Goal: Information Seeking & Learning: Check status

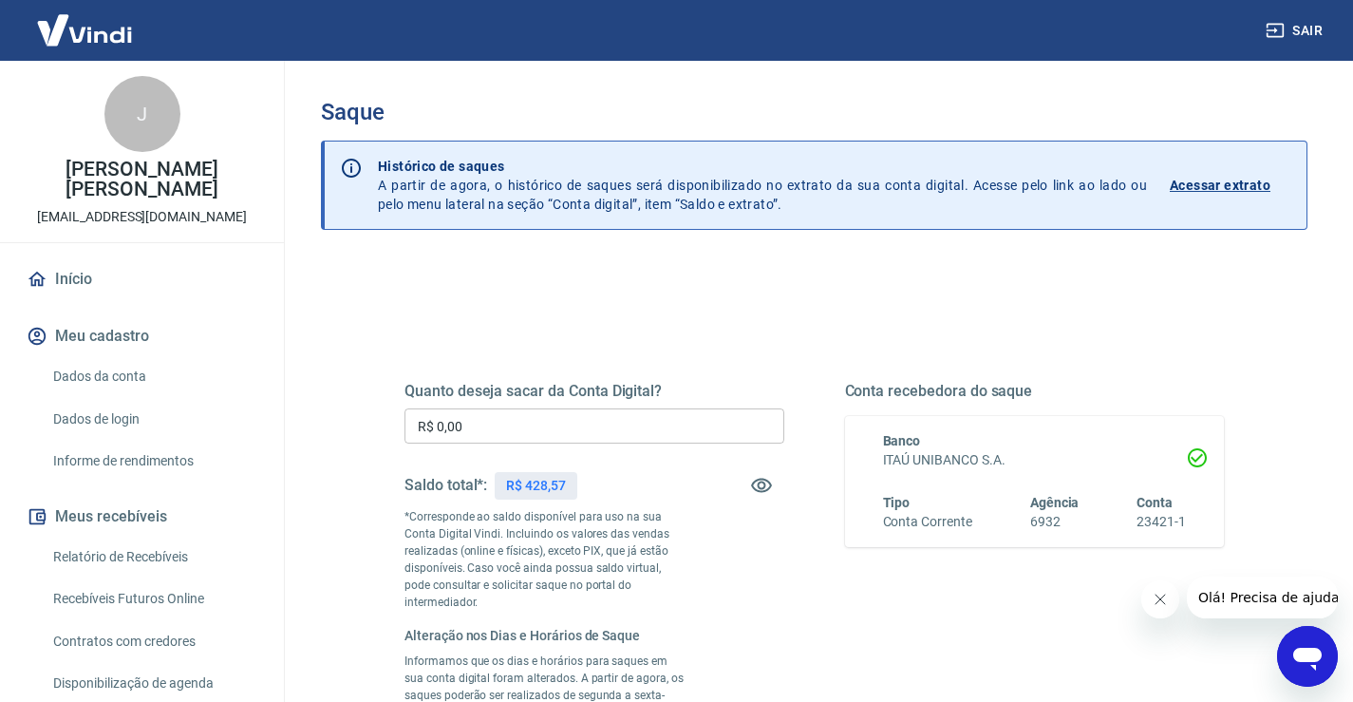
click at [1227, 180] on p "Acessar extrato" at bounding box center [1220, 185] width 101 height 19
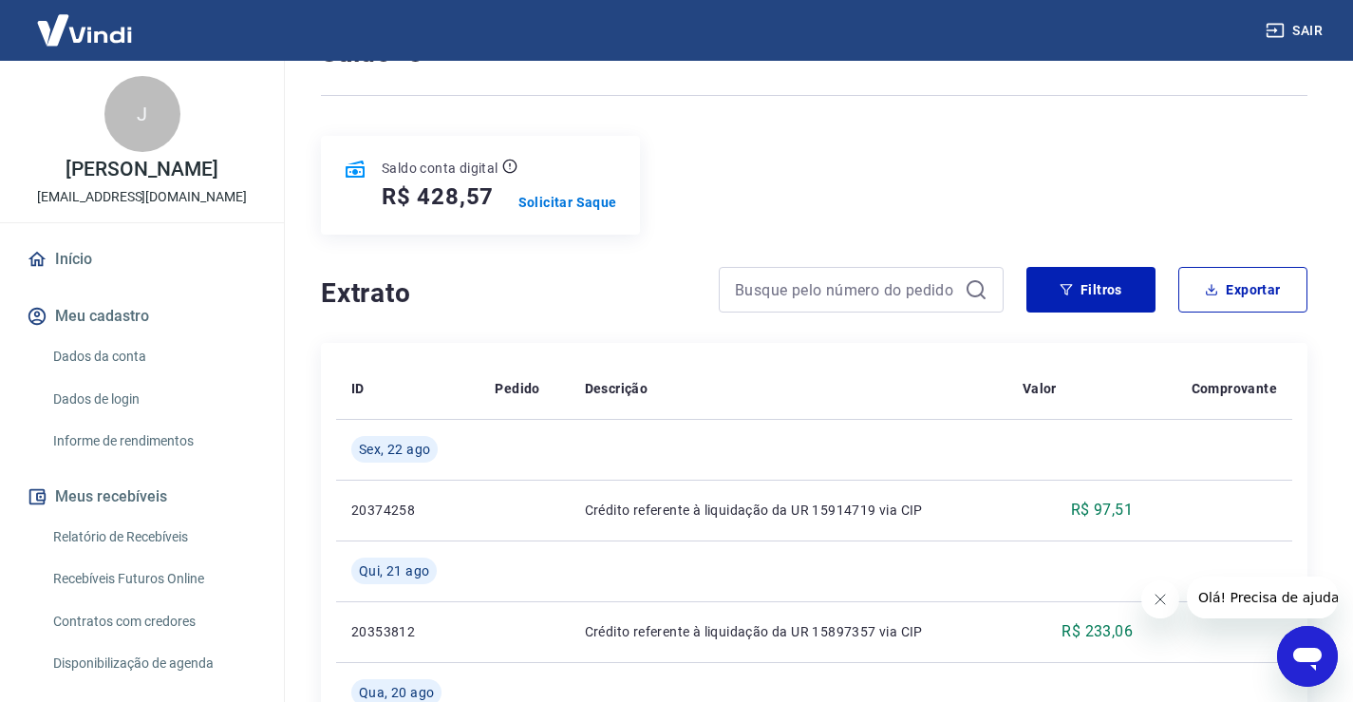
scroll to position [190, 0]
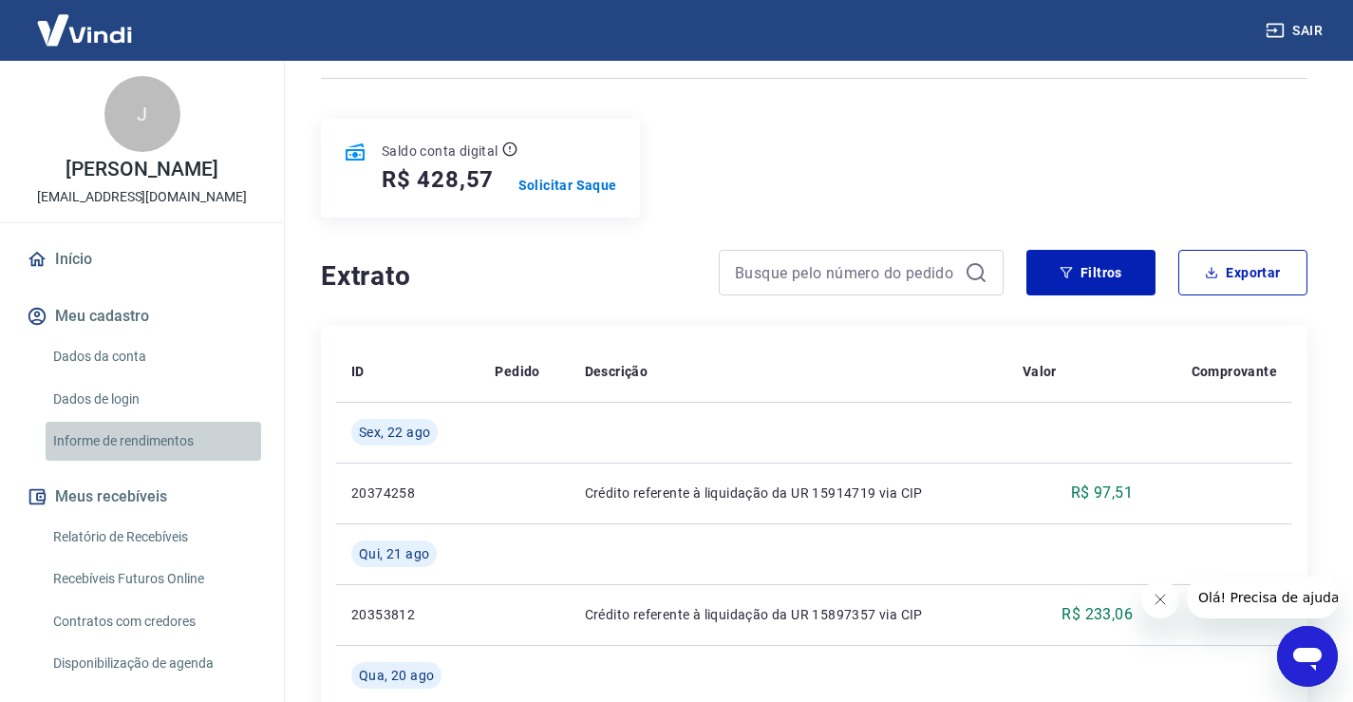
click at [168, 450] on link "Informe de rendimentos" at bounding box center [154, 441] width 216 height 39
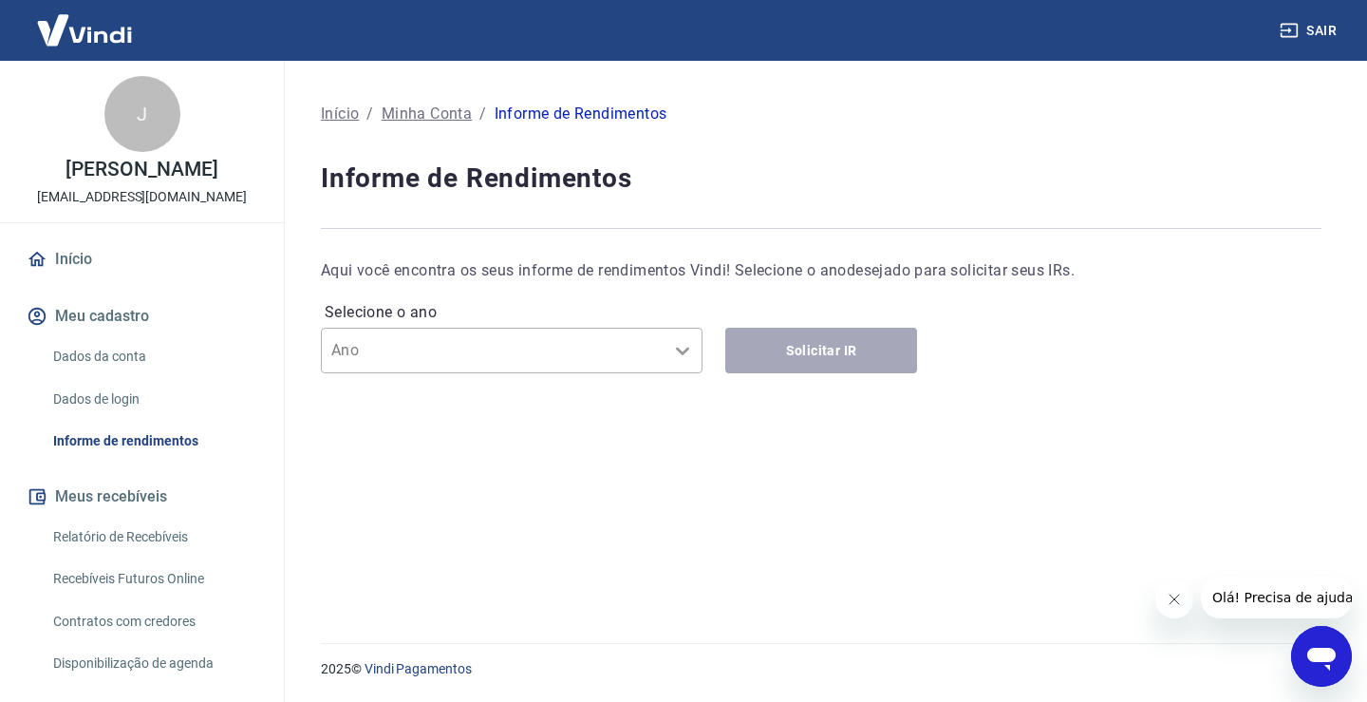
click at [677, 348] on icon at bounding box center [682, 350] width 23 height 23
click at [407, 342] on input "text" at bounding box center [427, 350] width 192 height 23
type input "2024"
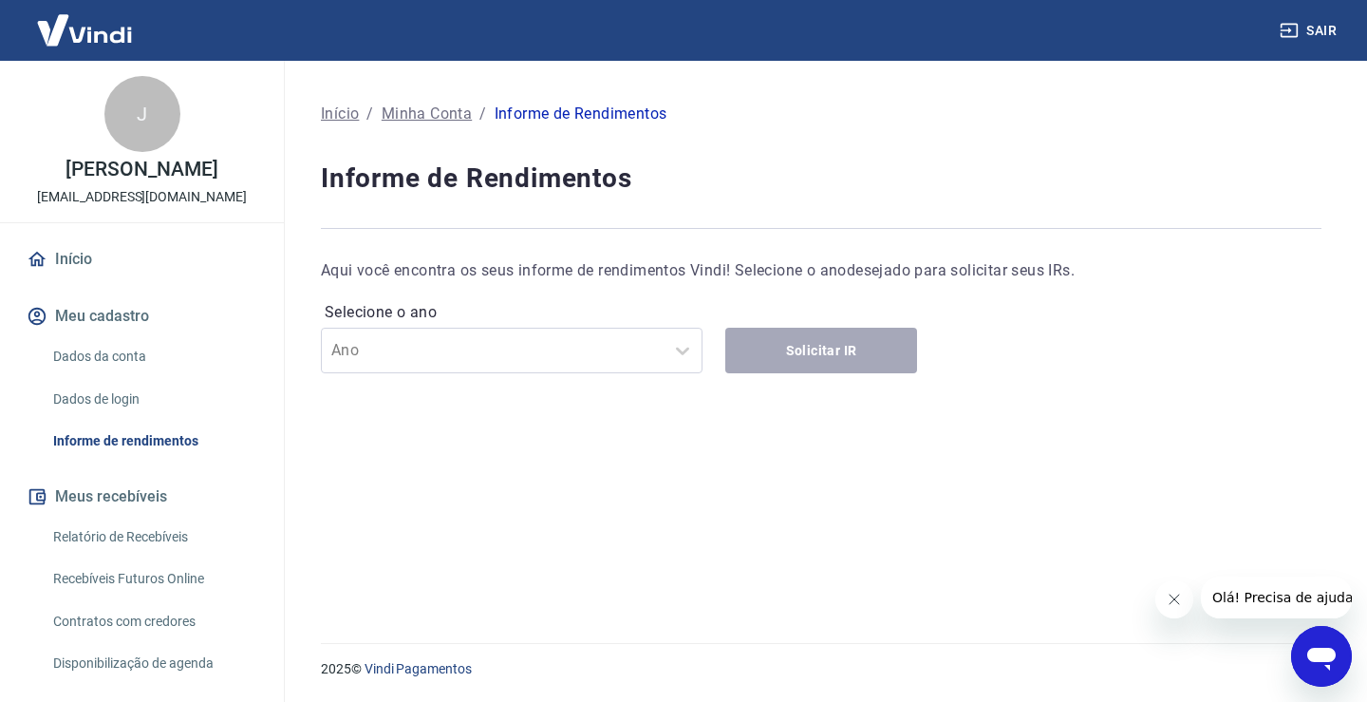
click at [831, 347] on div "Selecione o ano Ano Solicitar IR" at bounding box center [821, 335] width 1001 height 76
click at [474, 347] on input "text" at bounding box center [427, 350] width 192 height 23
type input "2025"
click at [808, 350] on div "Selecione o ano Use Up and Down to choose options, press Enter to select the cu…" at bounding box center [821, 335] width 1001 height 76
click at [684, 353] on icon at bounding box center [682, 350] width 23 height 23
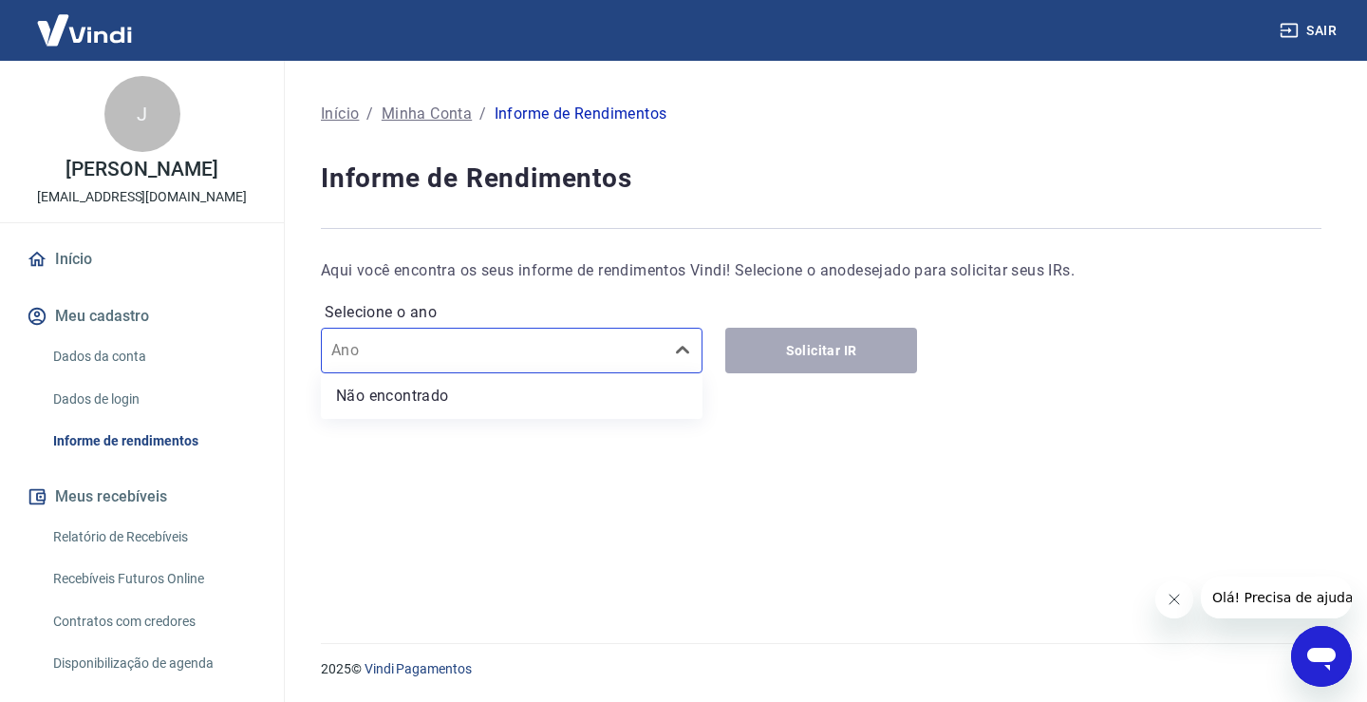
click at [624, 458] on div "Início / Minha Conta / Informe de Rendimentos Informe de Rendimentos Aqui você …" at bounding box center [821, 348] width 1001 height 498
click at [839, 349] on div "Selecione o ano Ano Solicitar IR" at bounding box center [821, 335] width 1001 height 76
click at [363, 360] on input "text" at bounding box center [427, 350] width 192 height 23
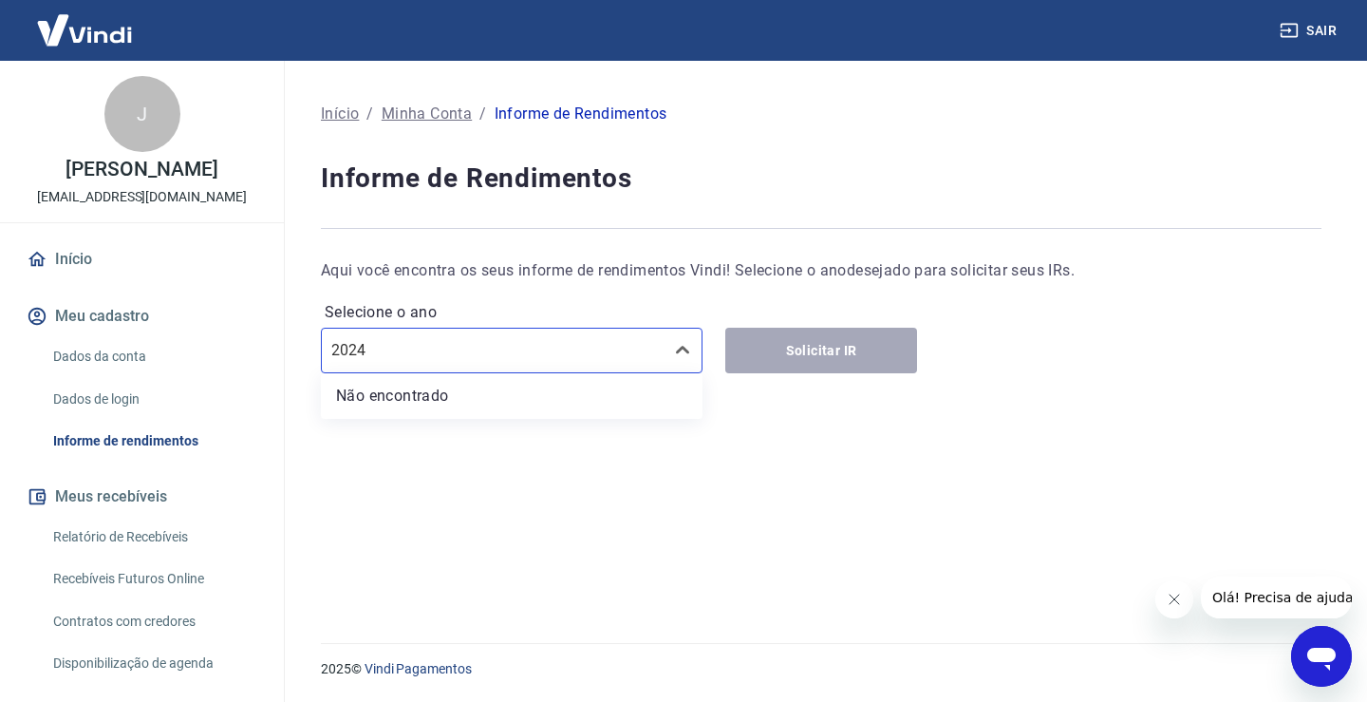
type input "2024"
click at [837, 350] on div "Selecione o ano Ano Solicitar IR" at bounding box center [821, 335] width 1001 height 76
click at [685, 347] on icon at bounding box center [682, 350] width 23 height 23
click at [493, 350] on input "text" at bounding box center [427, 350] width 192 height 23
type input "0"
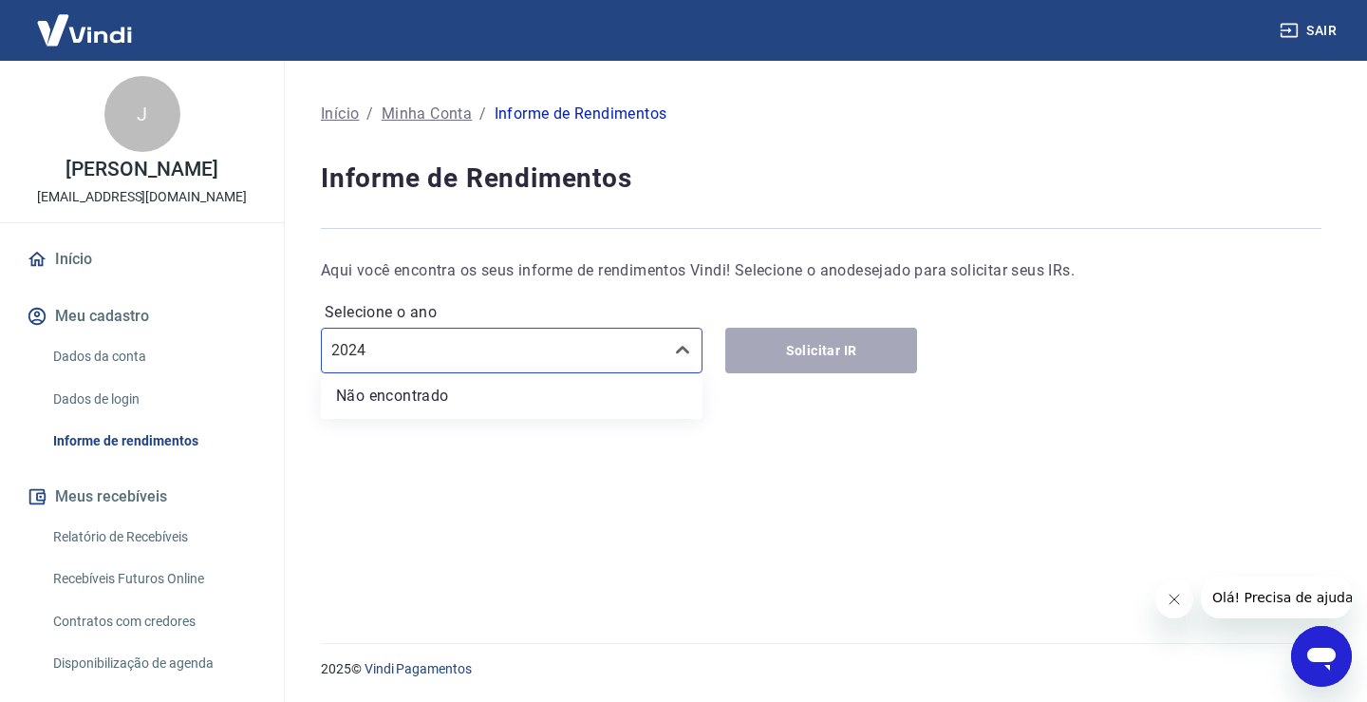
type input "2024"
click at [810, 356] on div "Selecione o ano Use Up and Down to choose options, press Enter to select the cu…" at bounding box center [821, 335] width 1001 height 76
click at [818, 349] on div "Selecione o ano Ano Solicitar IR" at bounding box center [821, 335] width 1001 height 76
click at [416, 357] on input "text" at bounding box center [427, 350] width 192 height 23
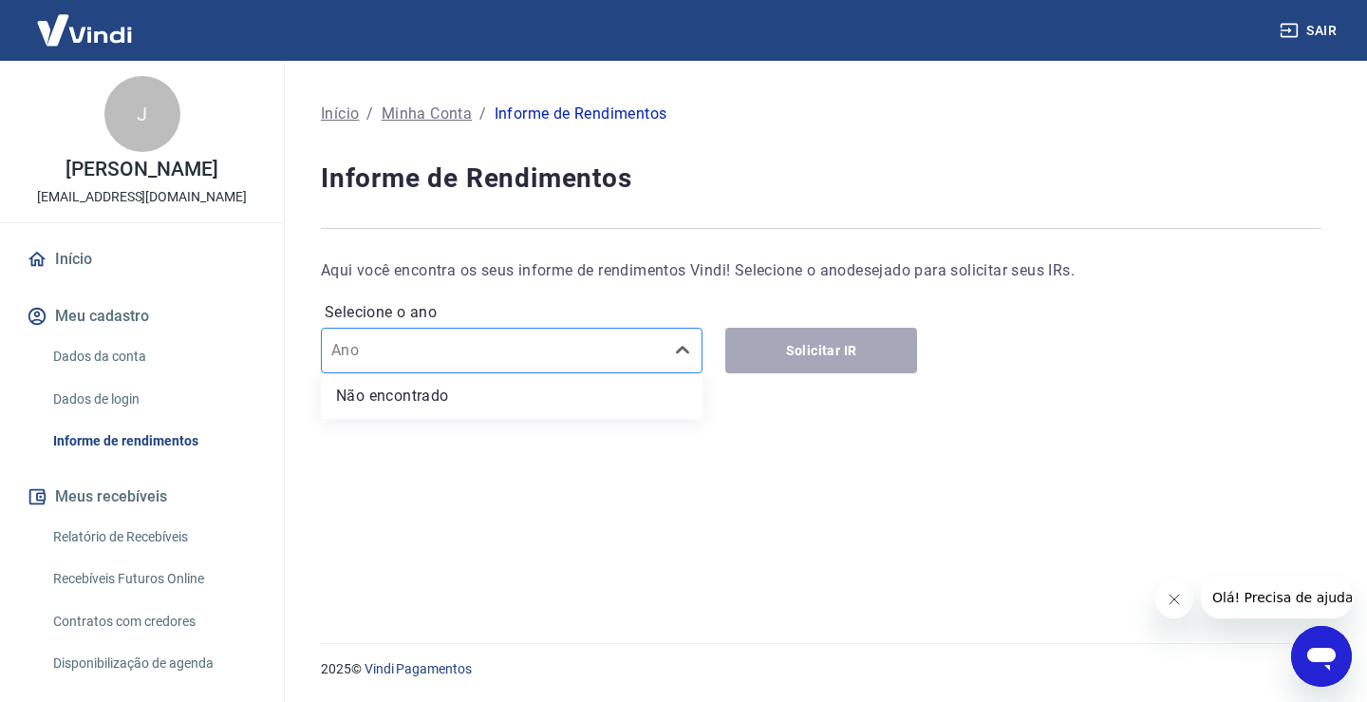
click at [416, 357] on input "text" at bounding box center [427, 350] width 192 height 23
type input "2025"
click at [806, 347] on div "Selecione o ano Ano Solicitar IR" at bounding box center [821, 335] width 1001 height 76
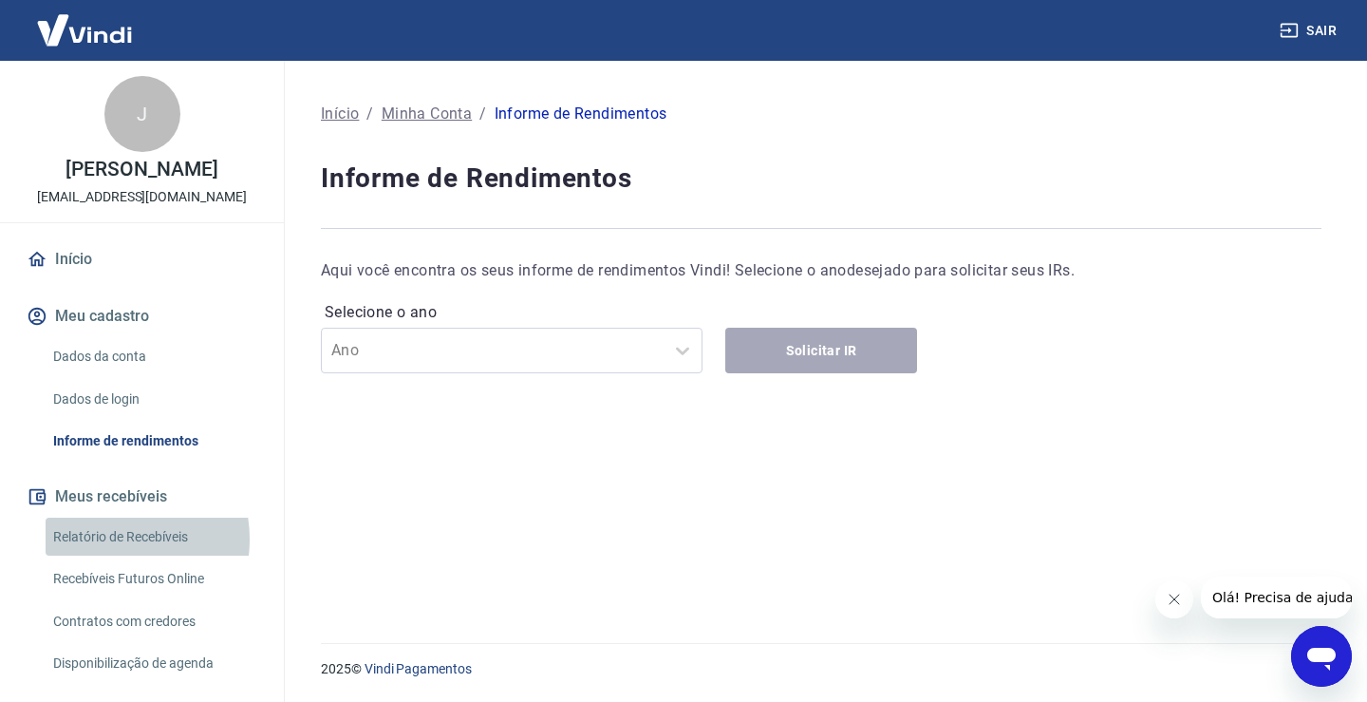
click at [114, 556] on link "Relatório de Recebíveis" at bounding box center [154, 536] width 216 height 39
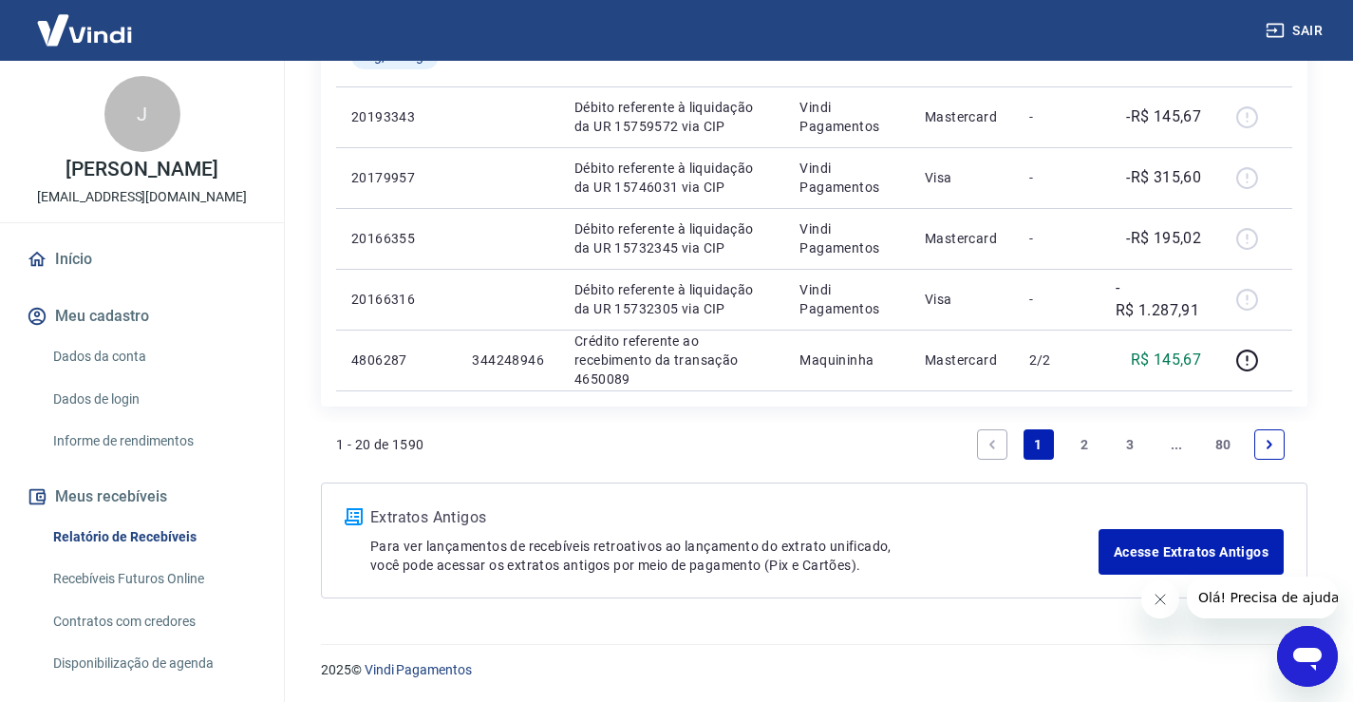
scroll to position [1672, 0]
click at [1274, 442] on icon "Next page" at bounding box center [1269, 443] width 13 height 13
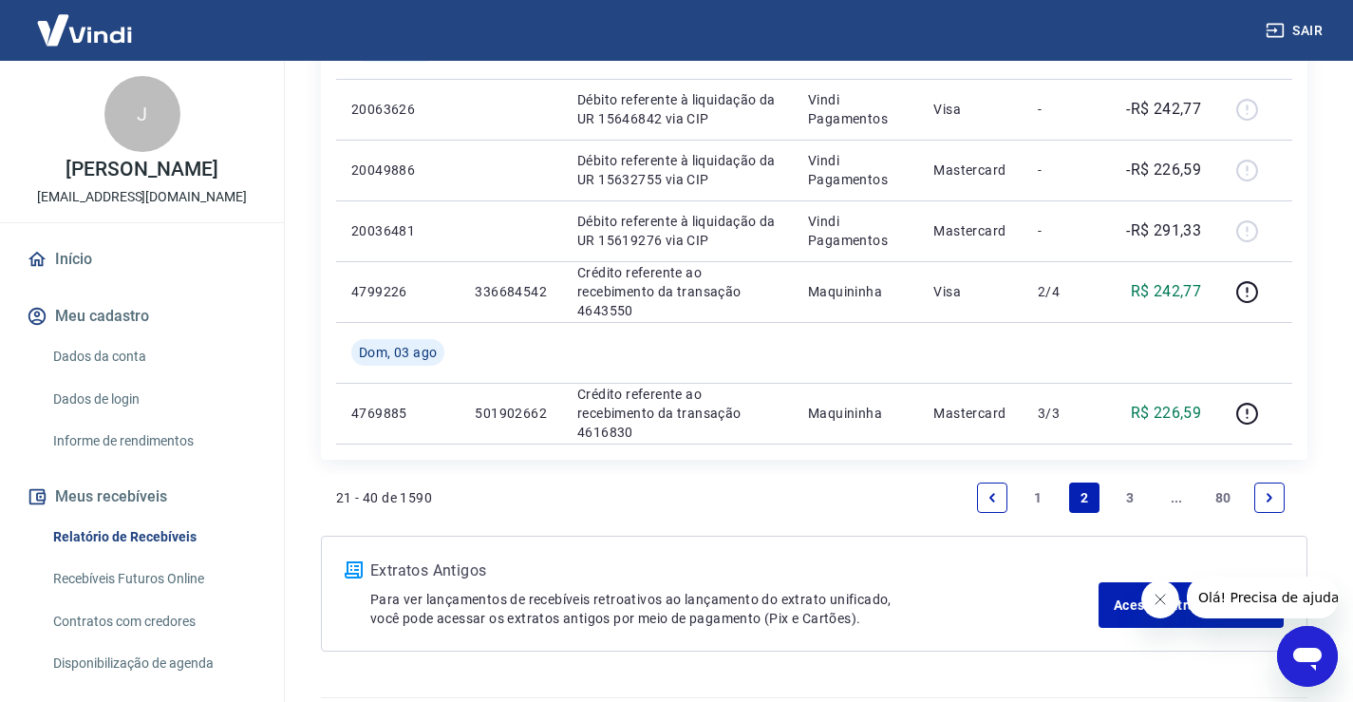
scroll to position [1733, 0]
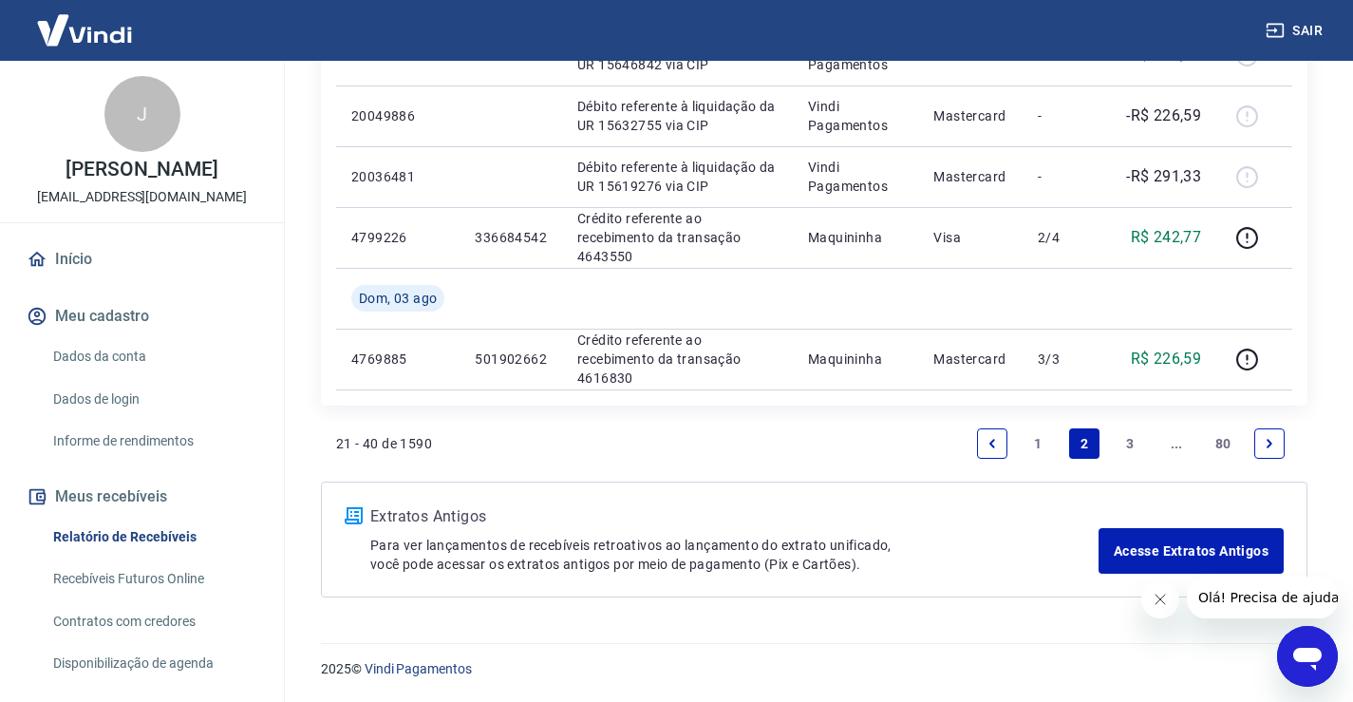
click at [1268, 446] on icon "Next page" at bounding box center [1270, 443] width 6 height 9
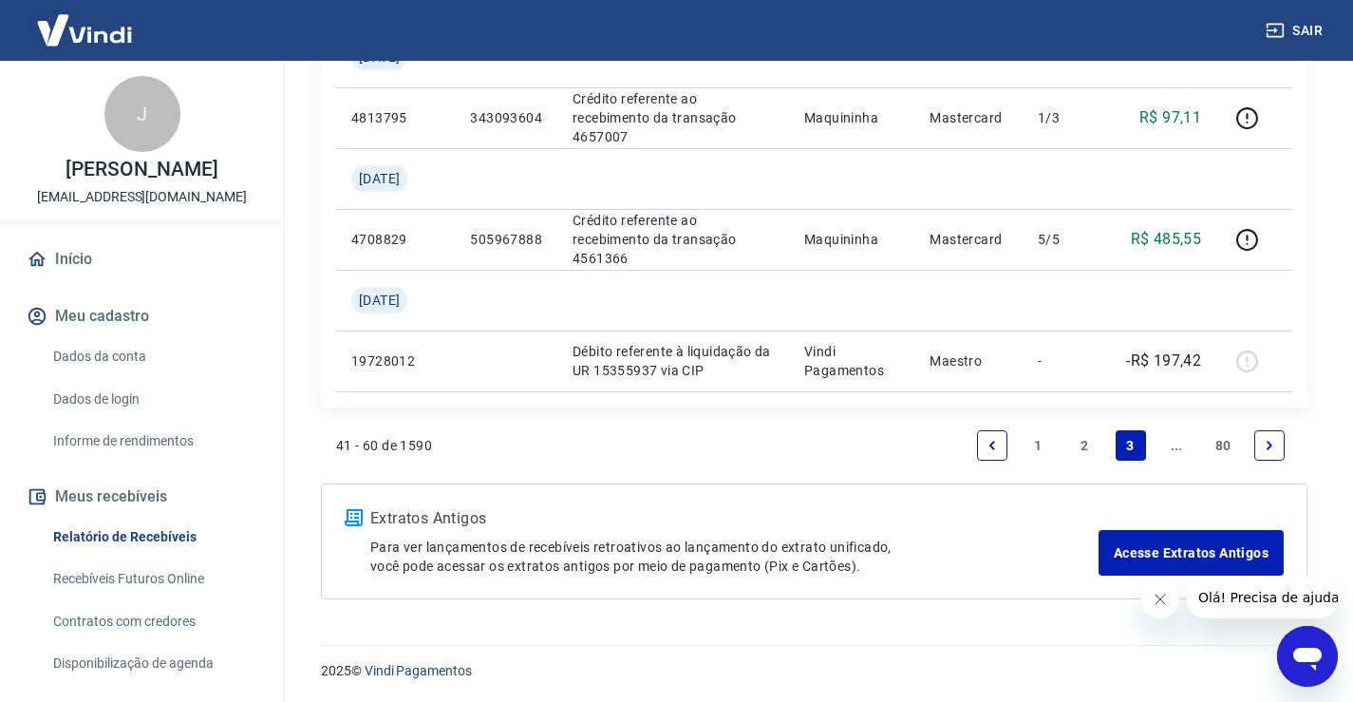
scroll to position [1915, 0]
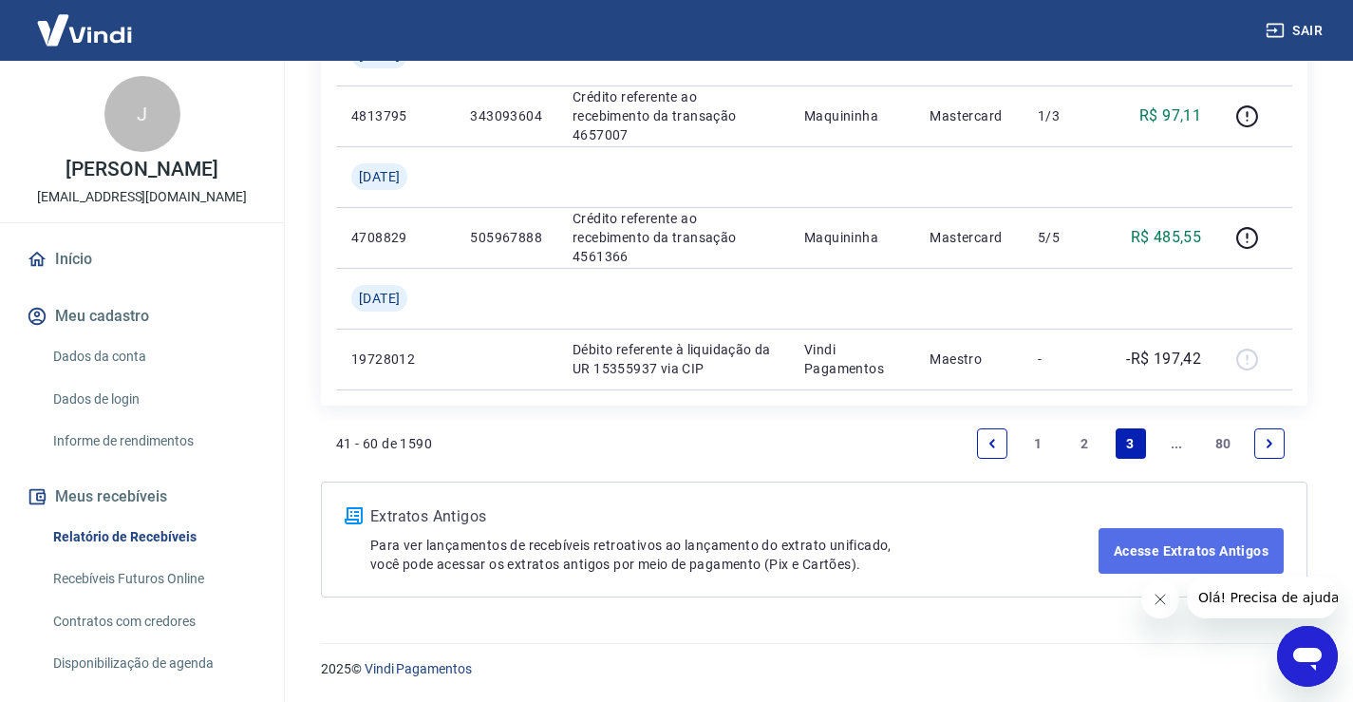
click at [1239, 546] on link "Acesse Extratos Antigos" at bounding box center [1191, 551] width 185 height 46
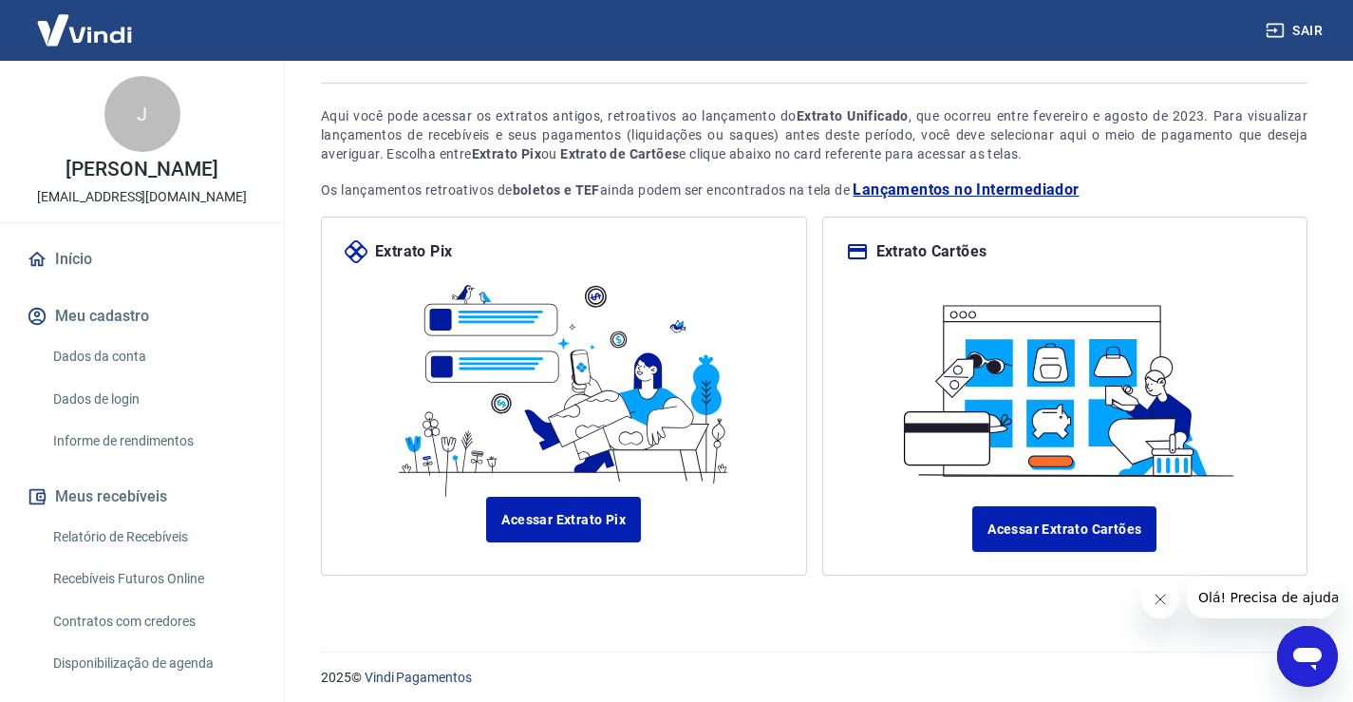
scroll to position [102, 0]
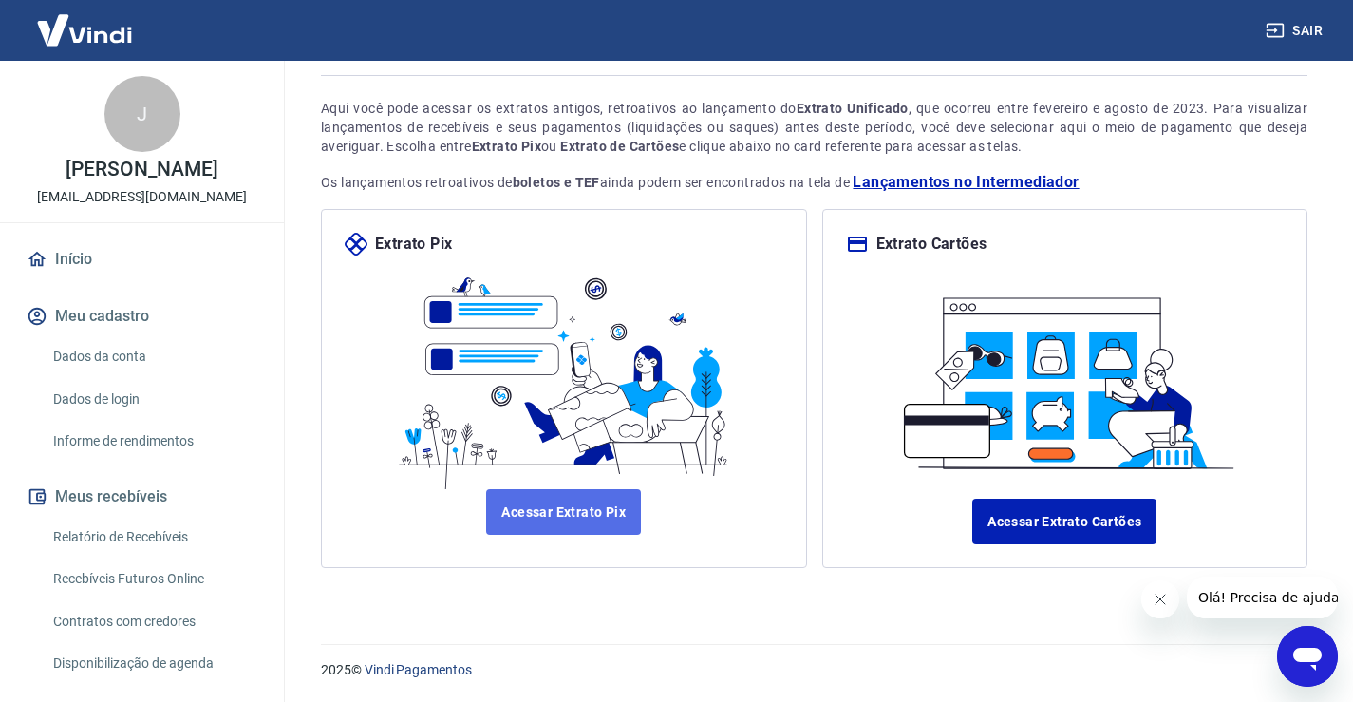
click at [537, 521] on link "Acessar Extrato Pix" at bounding box center [563, 512] width 155 height 46
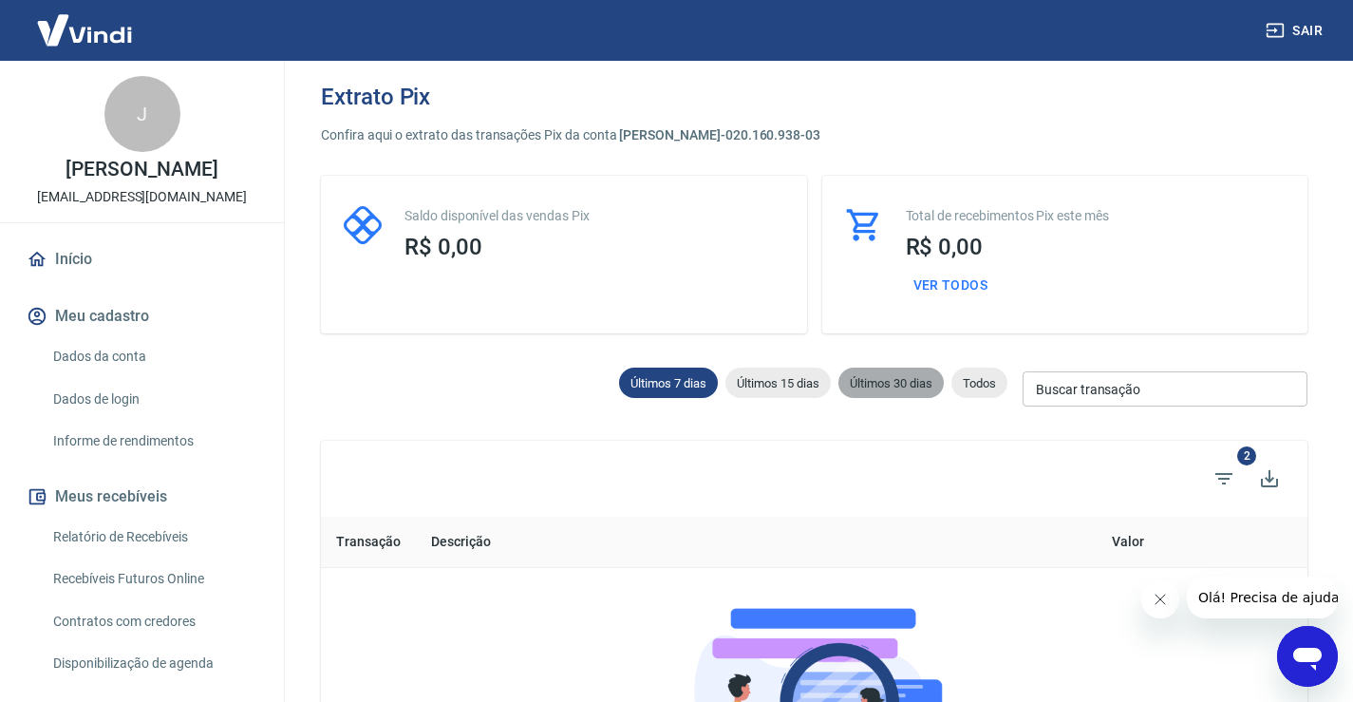
click at [923, 384] on span "Últimos 30 dias" at bounding box center [890, 383] width 105 height 14
type input "25/07/2025"
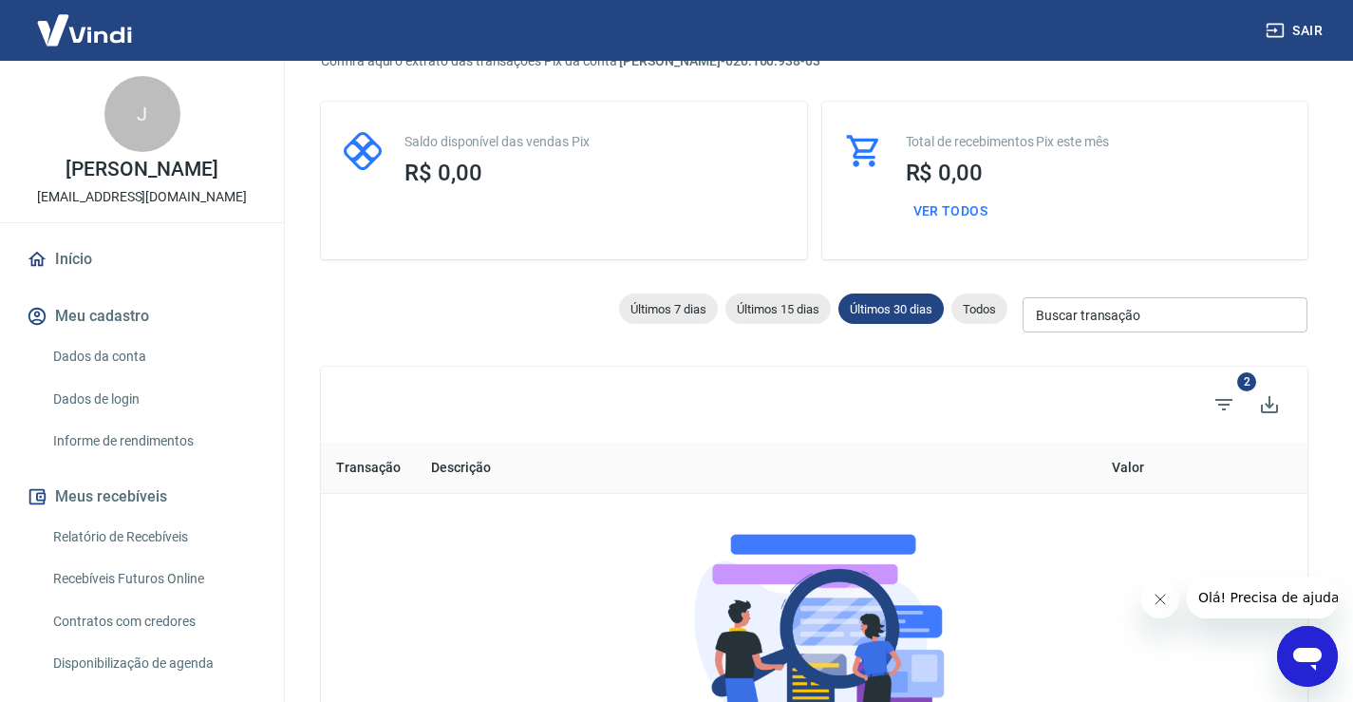
scroll to position [47, 0]
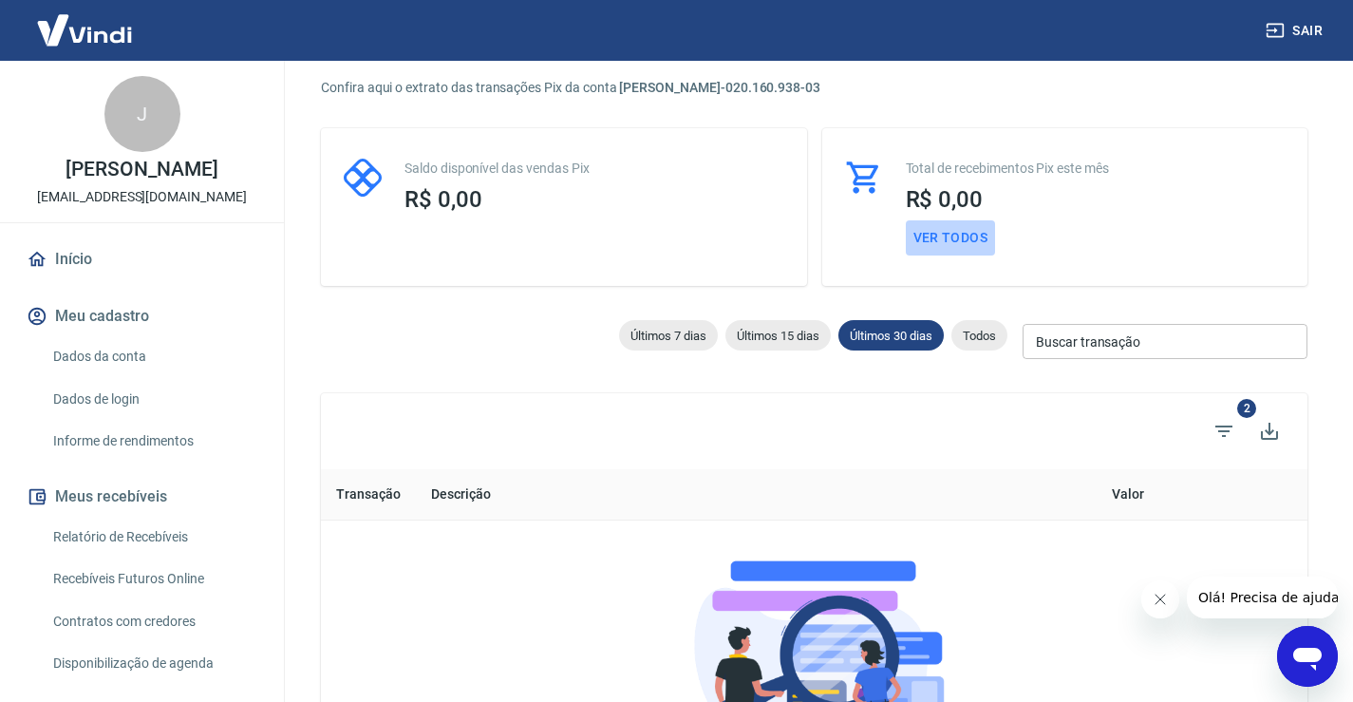
click at [964, 238] on button "Ver todos" at bounding box center [951, 237] width 90 height 35
select select "receivable"
type input "01/08/2025"
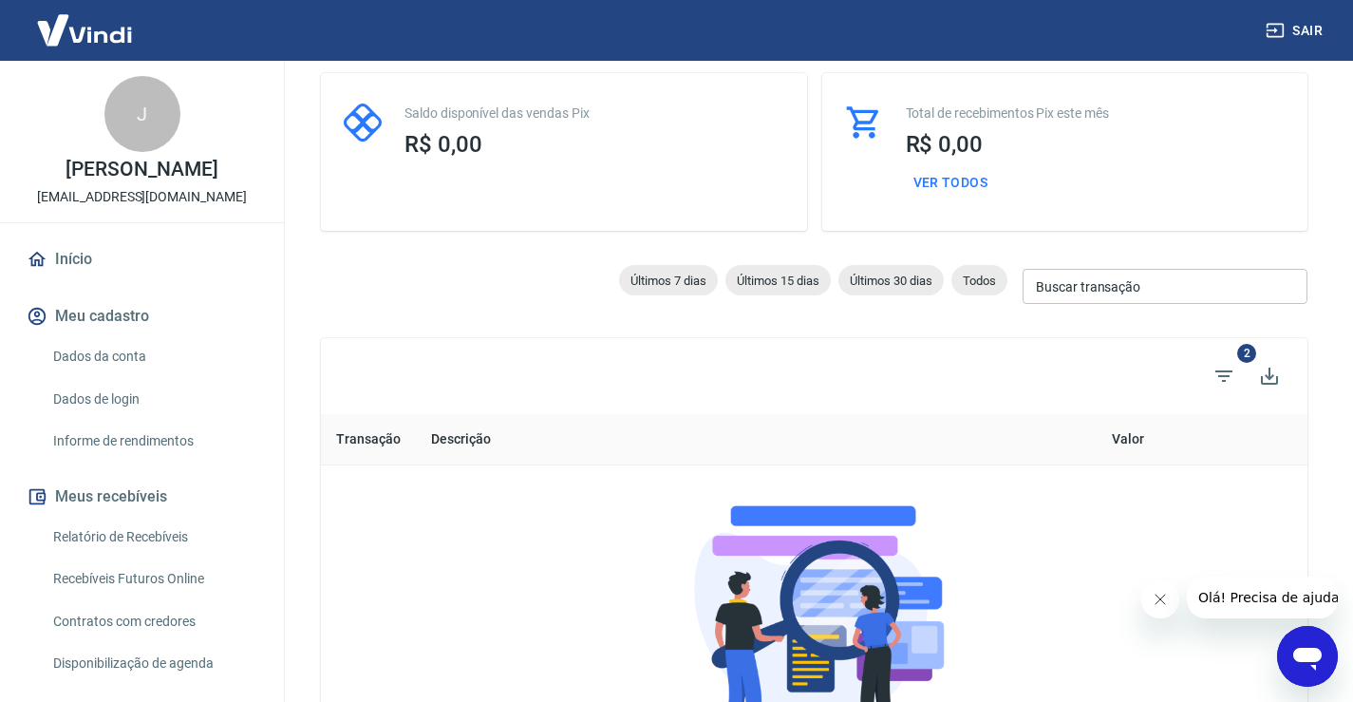
scroll to position [95, 0]
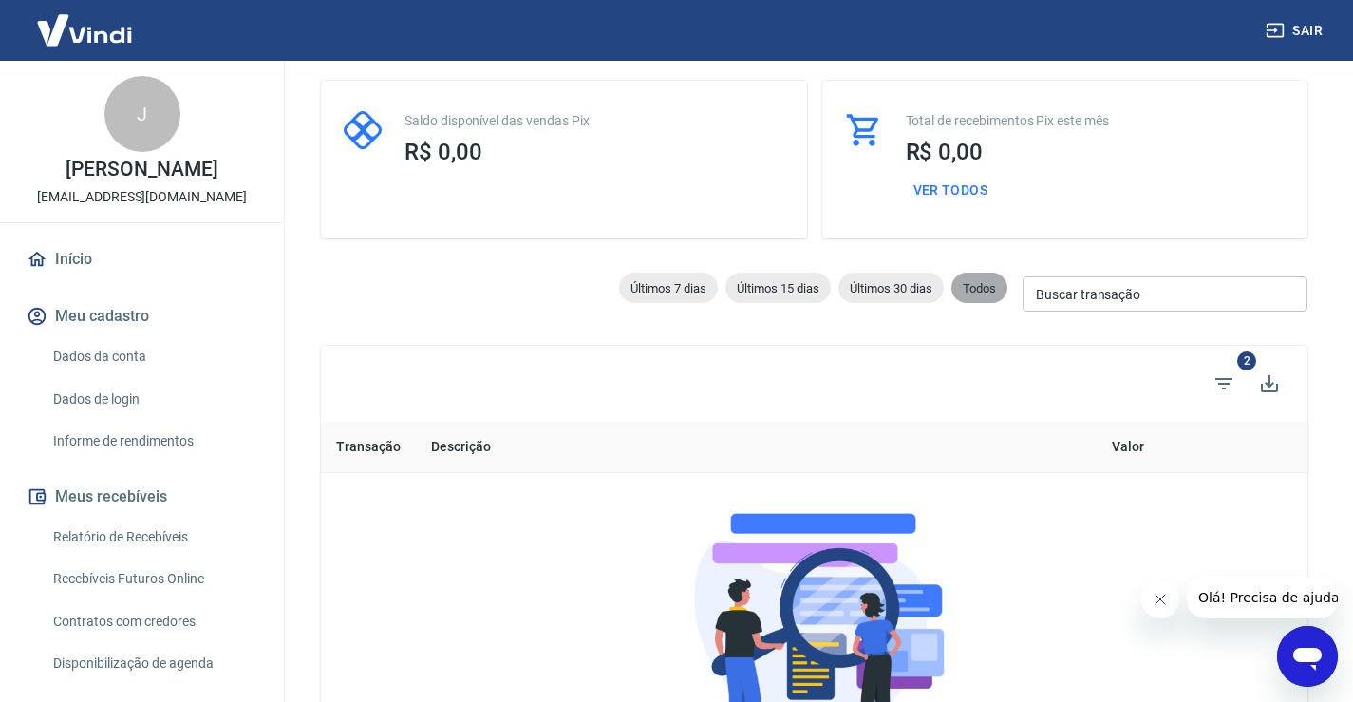
click at [971, 281] on span "Todos" at bounding box center [979, 288] width 56 height 14
select select
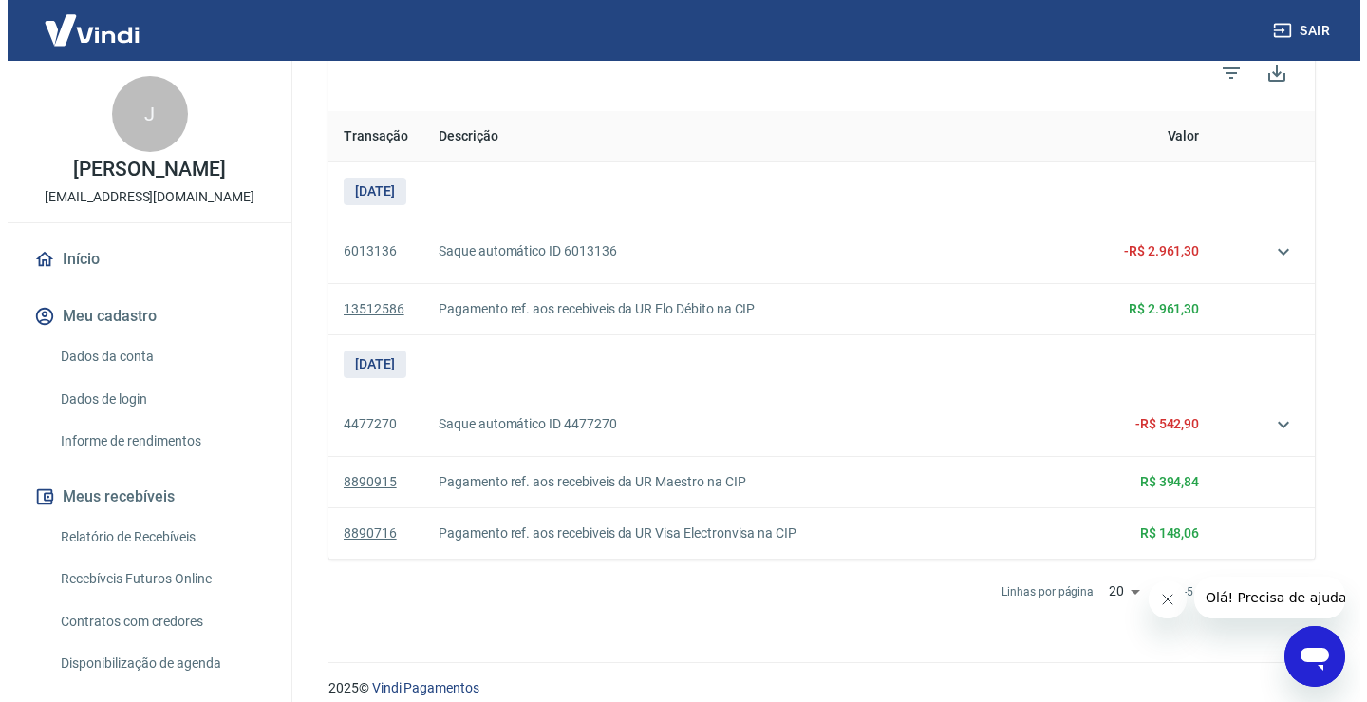
scroll to position [424, 0]
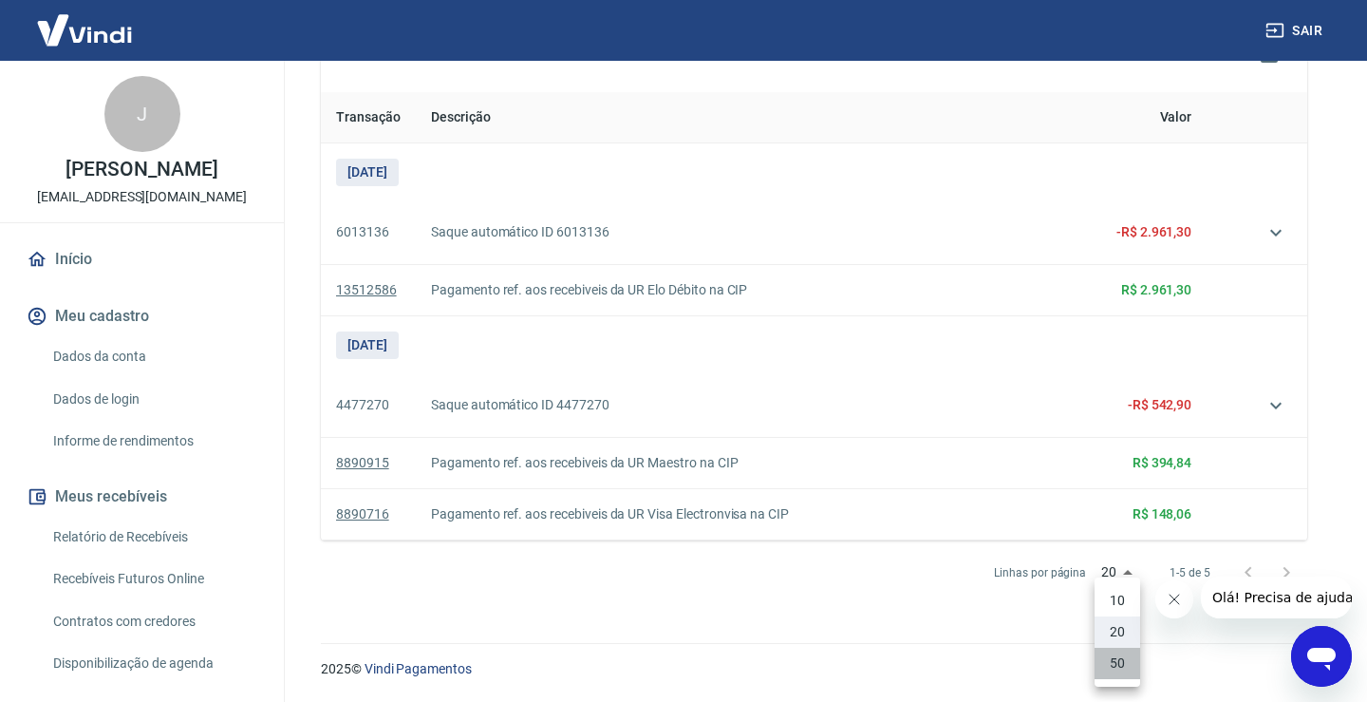
click at [1126, 665] on li "50" at bounding box center [1118, 663] width 46 height 31
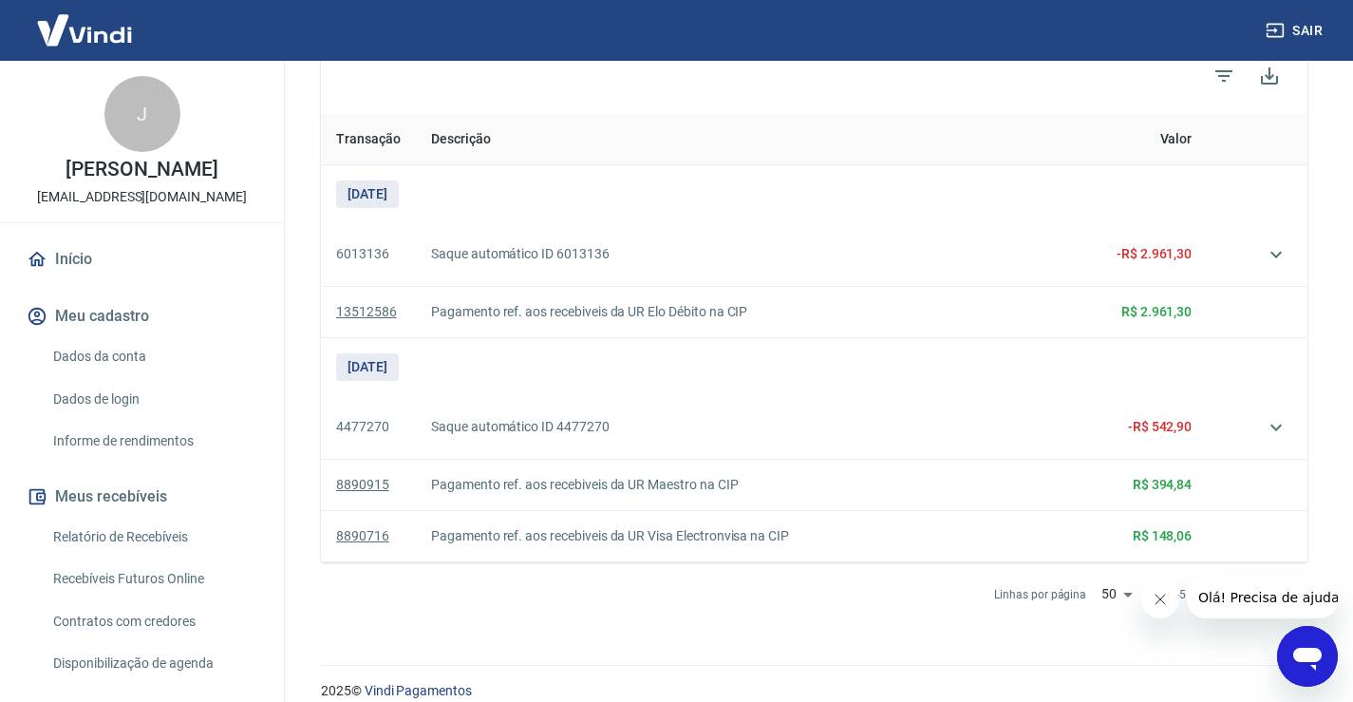
scroll to position [424, 0]
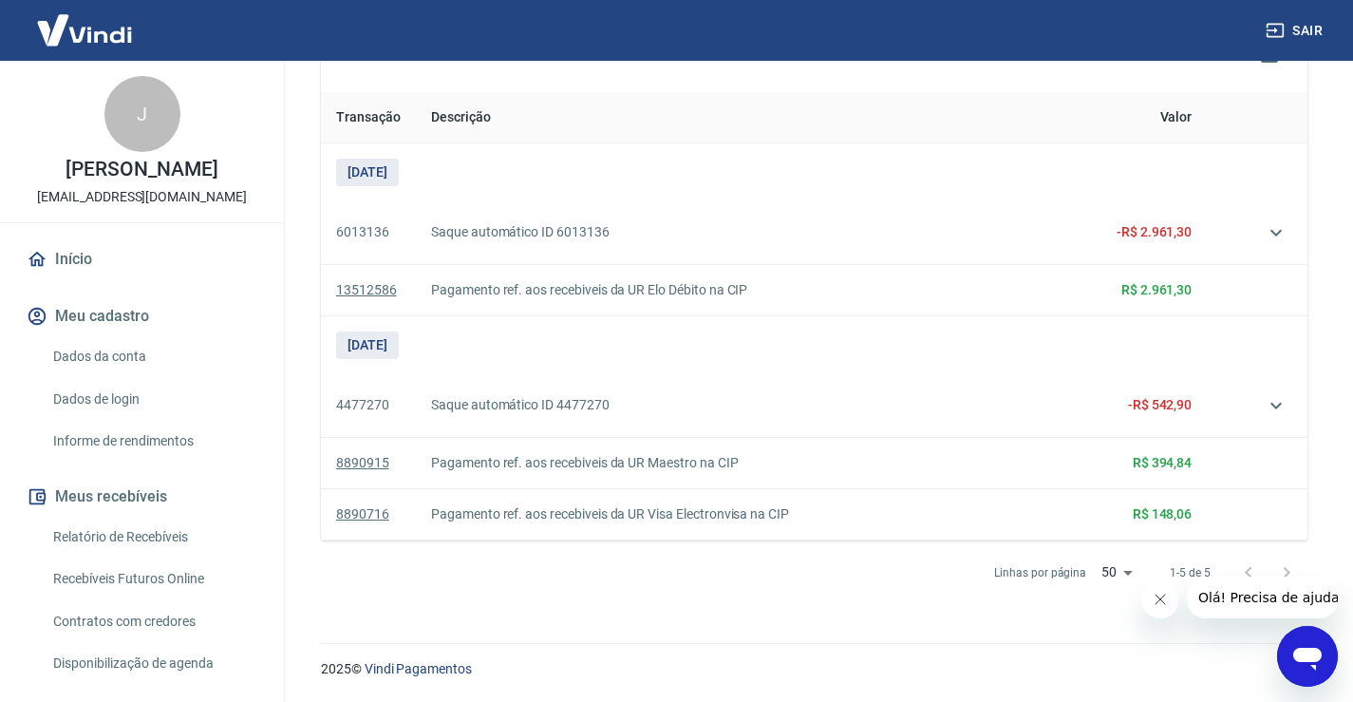
click at [1284, 573] on div at bounding box center [1268, 573] width 76 height 38
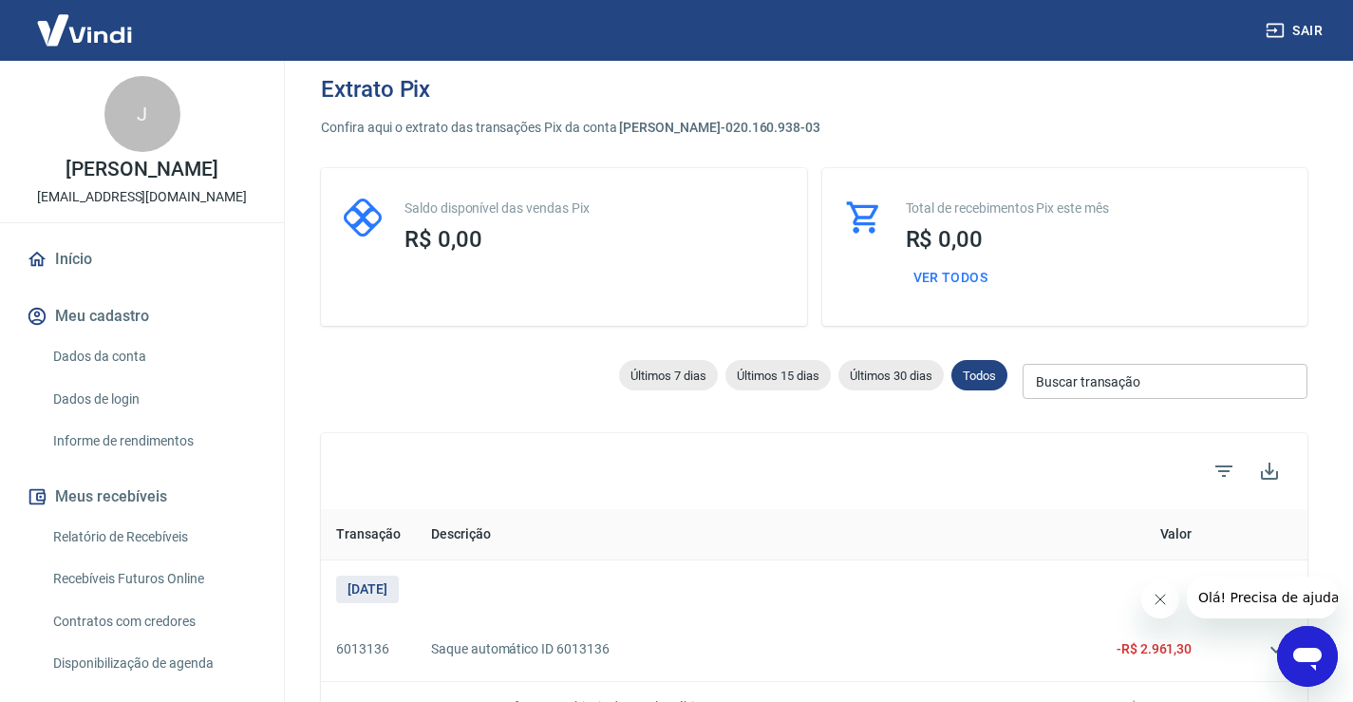
scroll to position [0, 0]
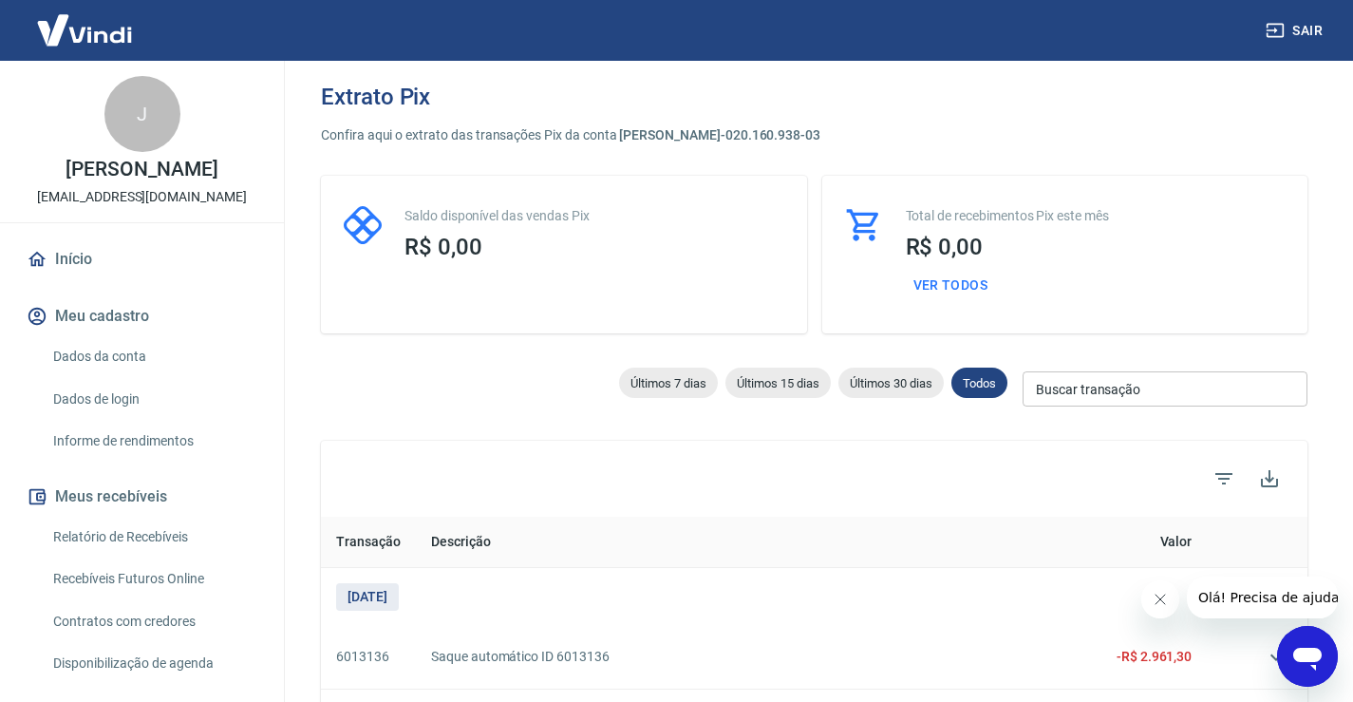
select select "receivable"
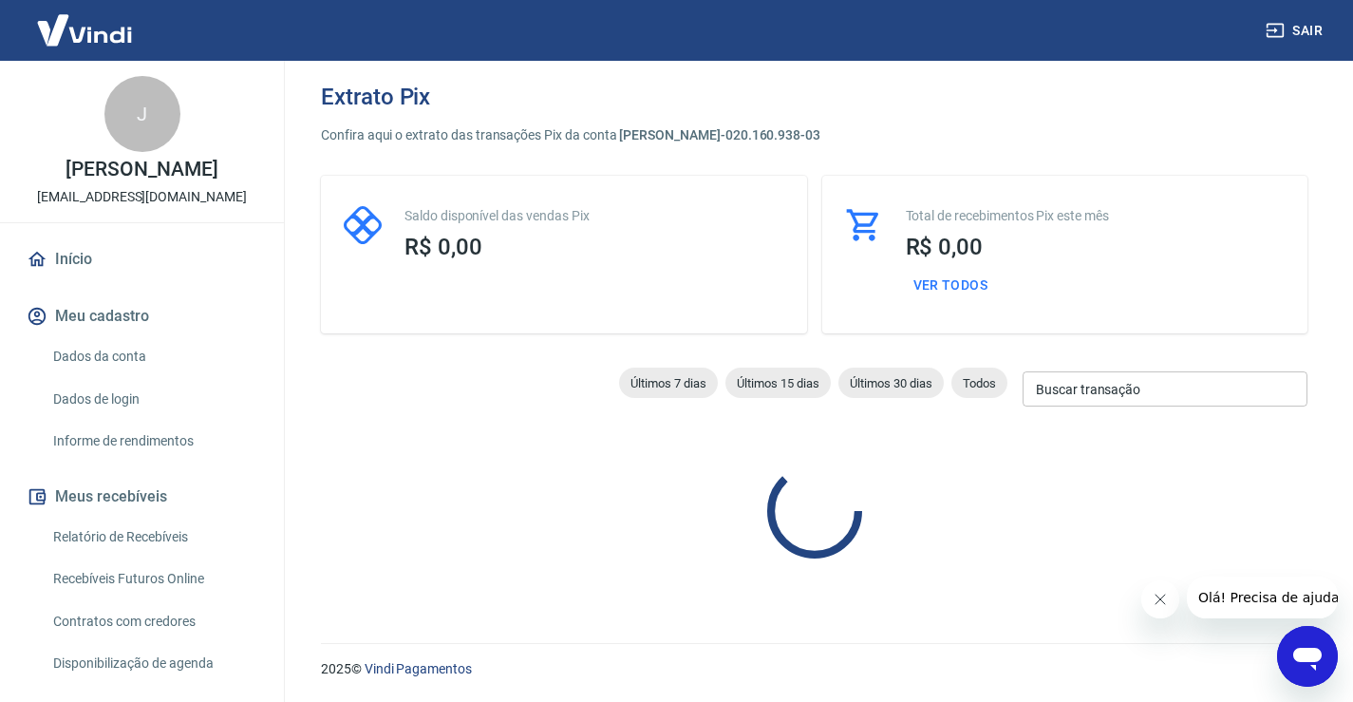
type input "01/08/2025"
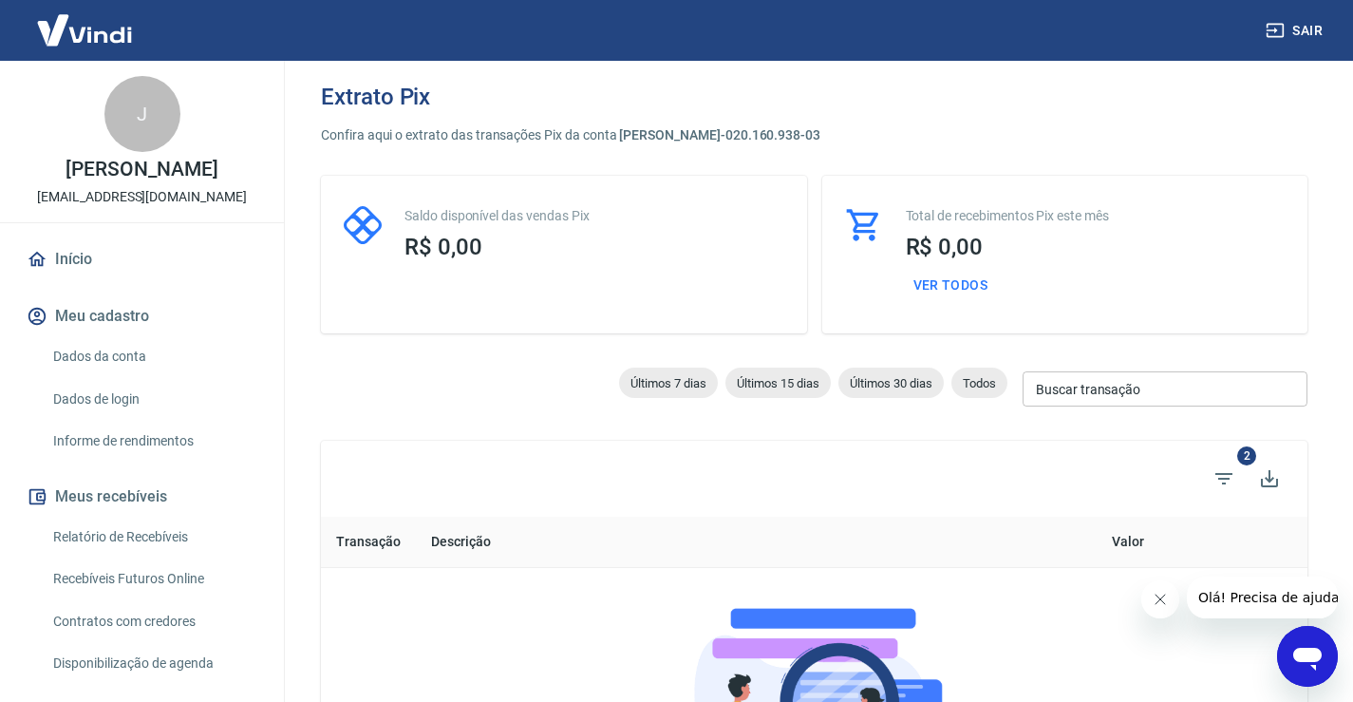
select select
type input "25/07/2025"
type input "24/08/2025"
type input "17/08/2025"
click at [84, 32] on img at bounding box center [84, 30] width 123 height 58
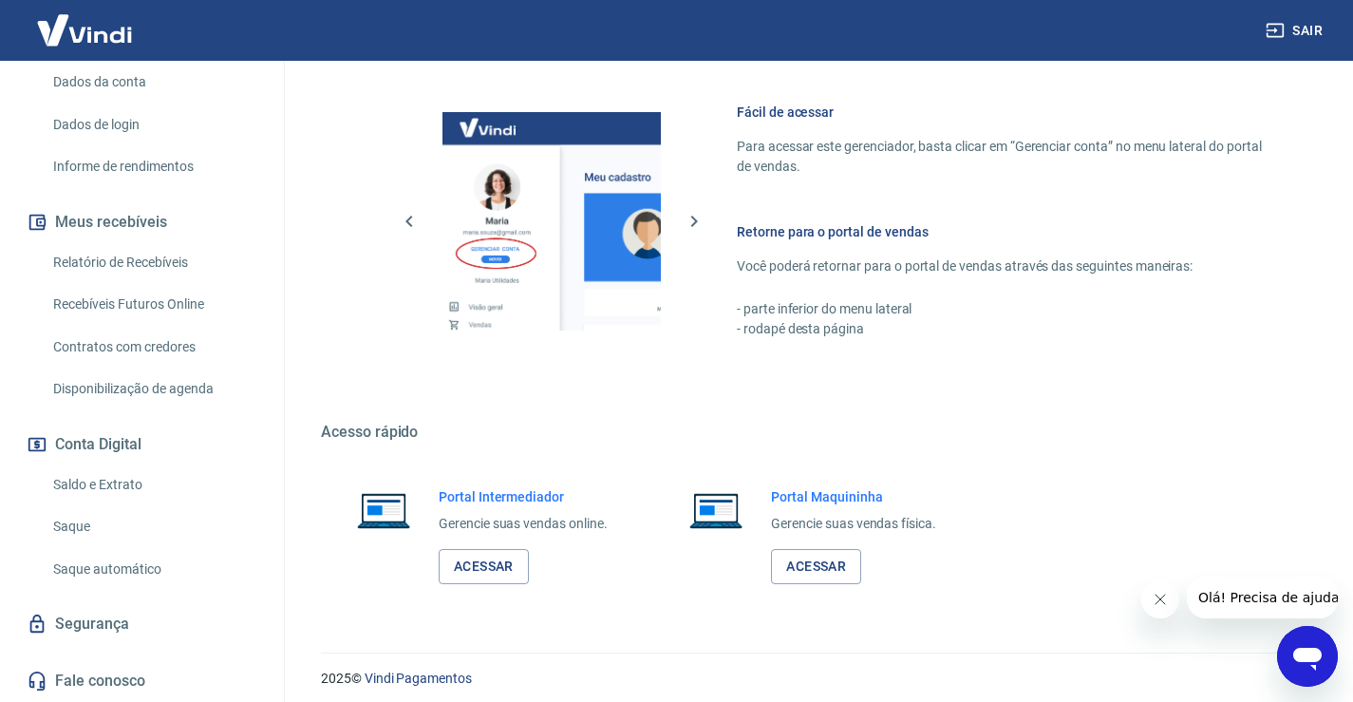
scroll to position [294, 0]
click at [111, 487] on link "Saldo e Extrato" at bounding box center [154, 484] width 216 height 39
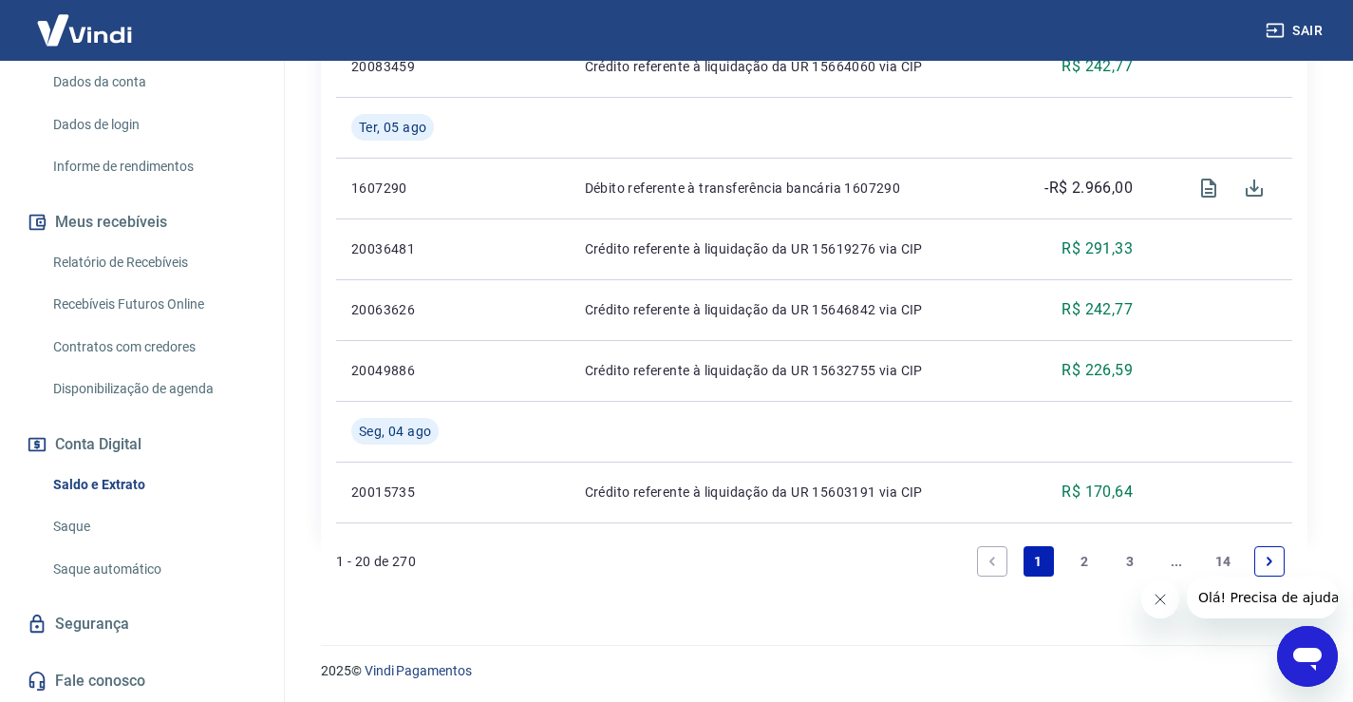
scroll to position [2016, 0]
click at [1085, 553] on link "2" at bounding box center [1084, 559] width 30 height 30
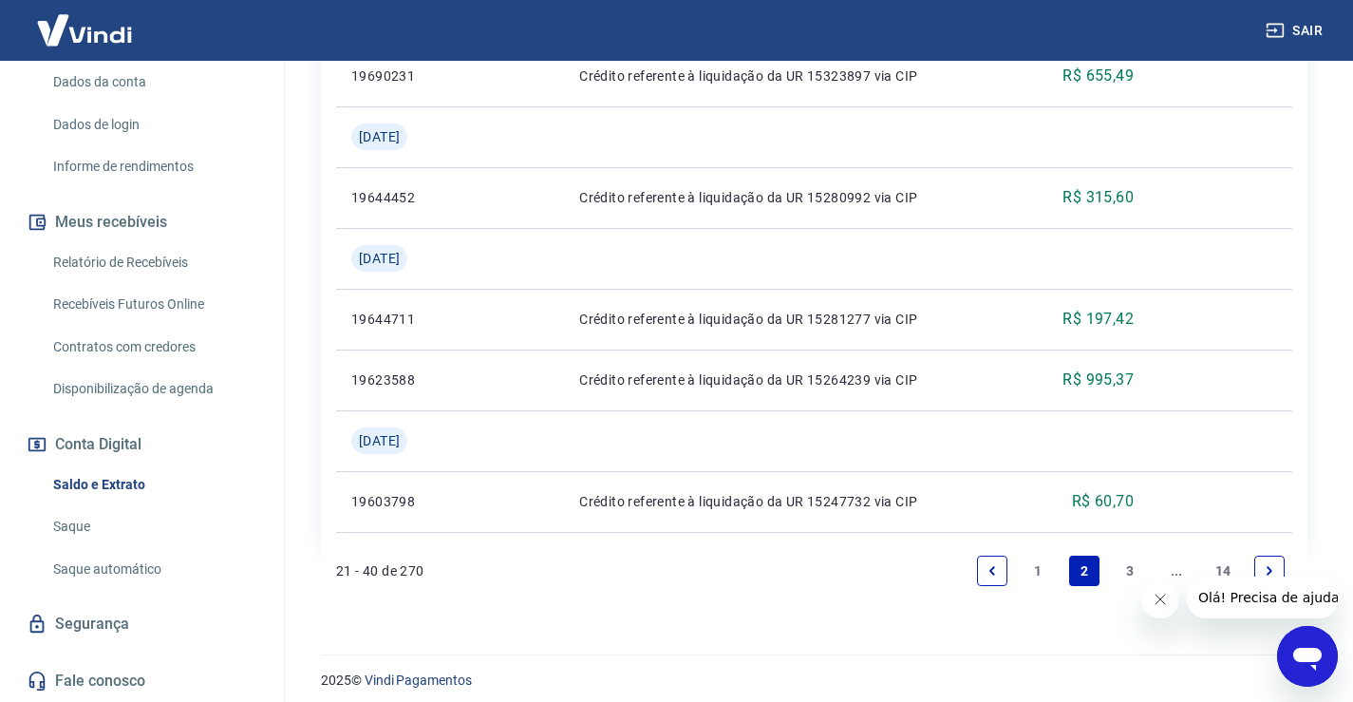
scroll to position [2016, 0]
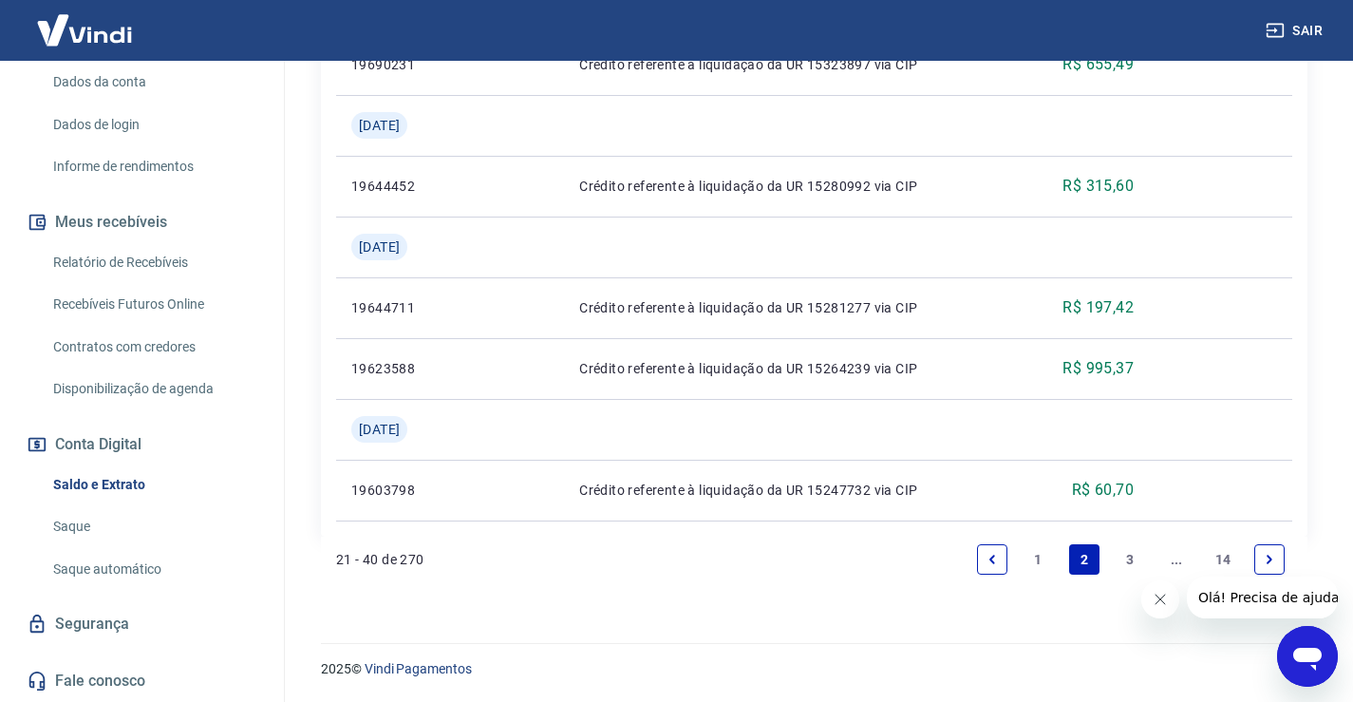
click at [1133, 559] on link "3" at bounding box center [1131, 559] width 30 height 30
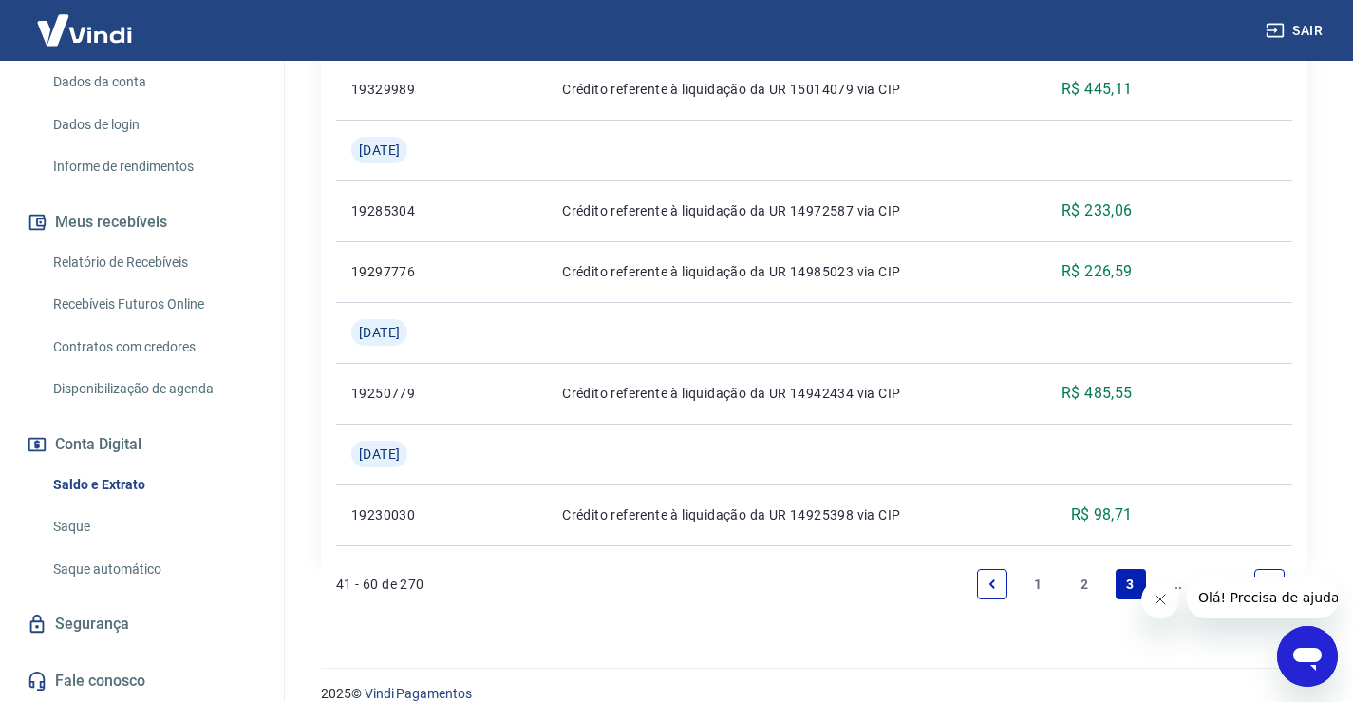
scroll to position [2016, 0]
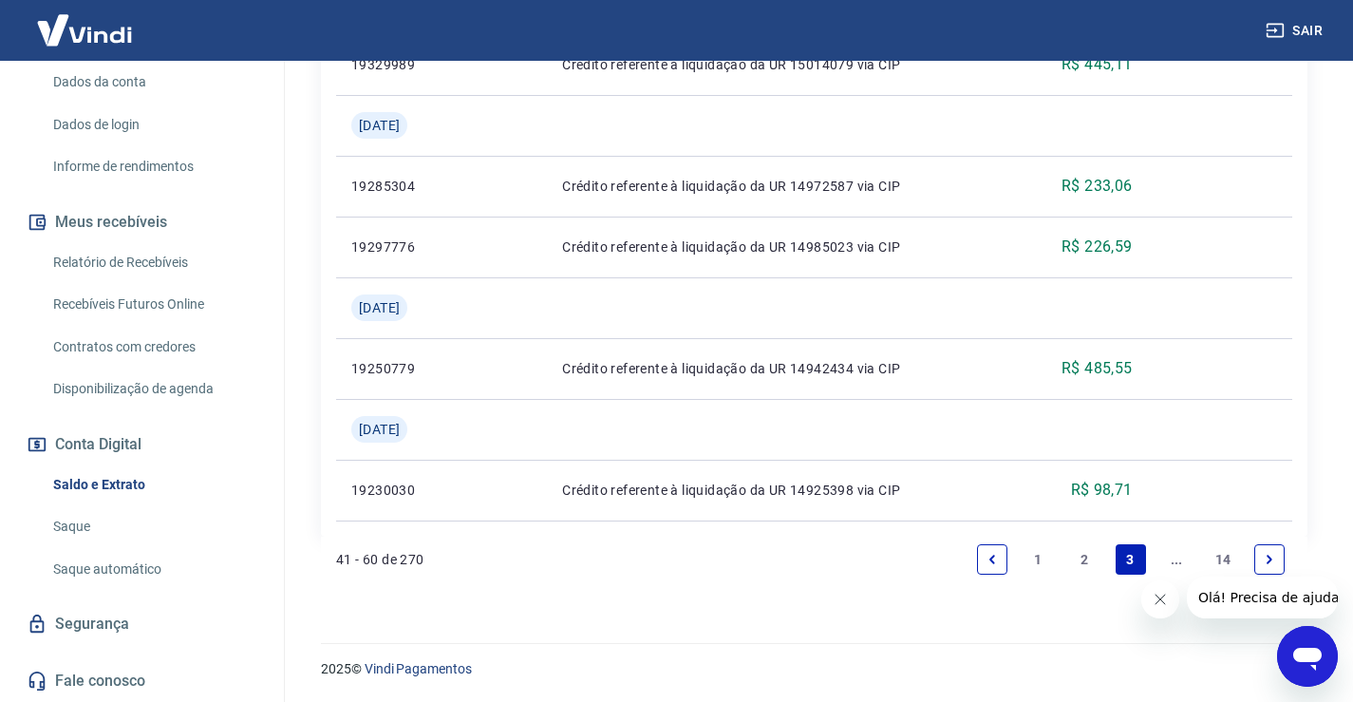
click at [1272, 554] on icon "Next page" at bounding box center [1269, 559] width 13 height 13
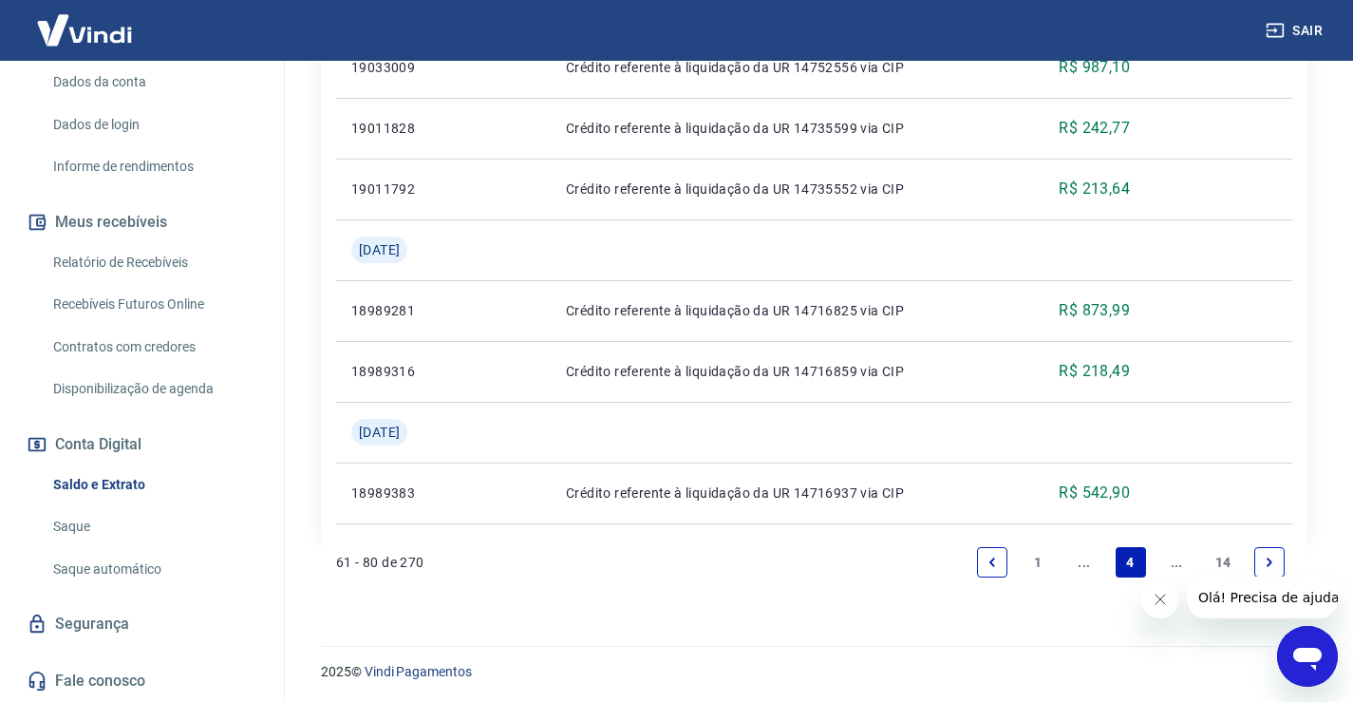
scroll to position [1773, 0]
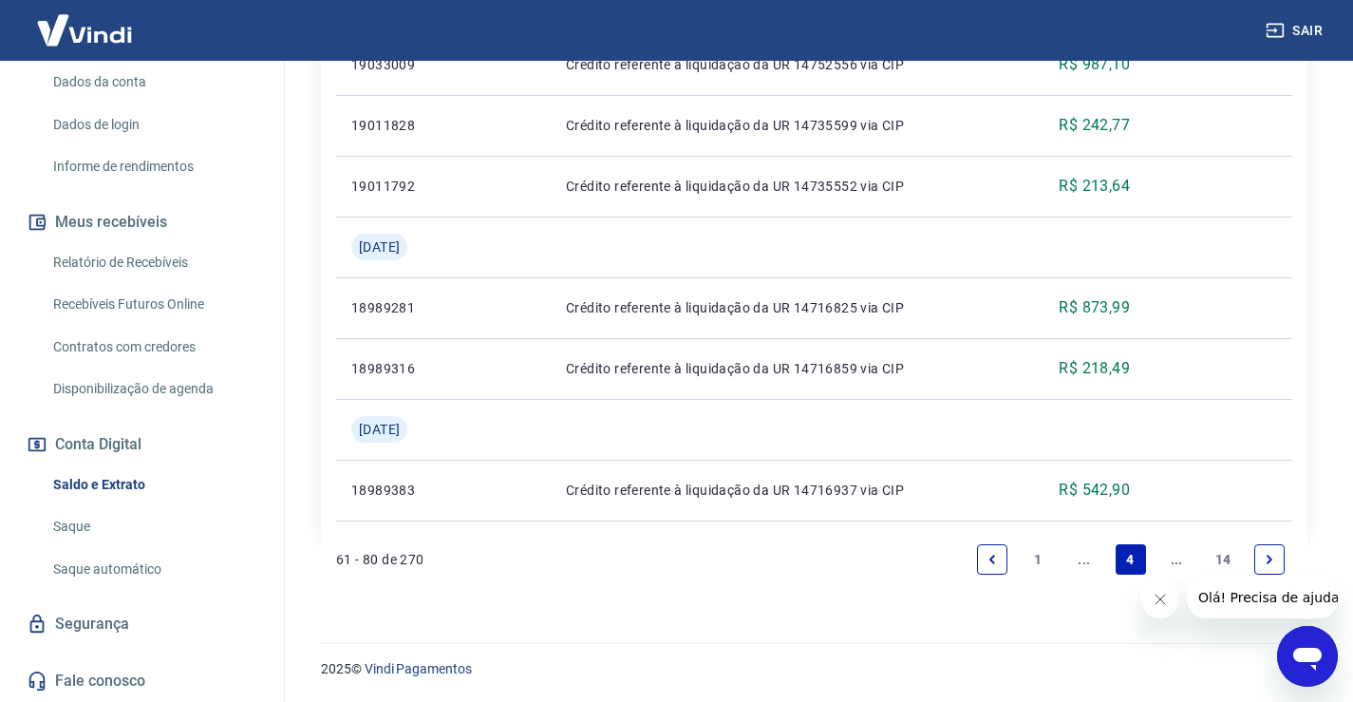
click at [1271, 559] on icon "Next page" at bounding box center [1270, 558] width 6 height 9
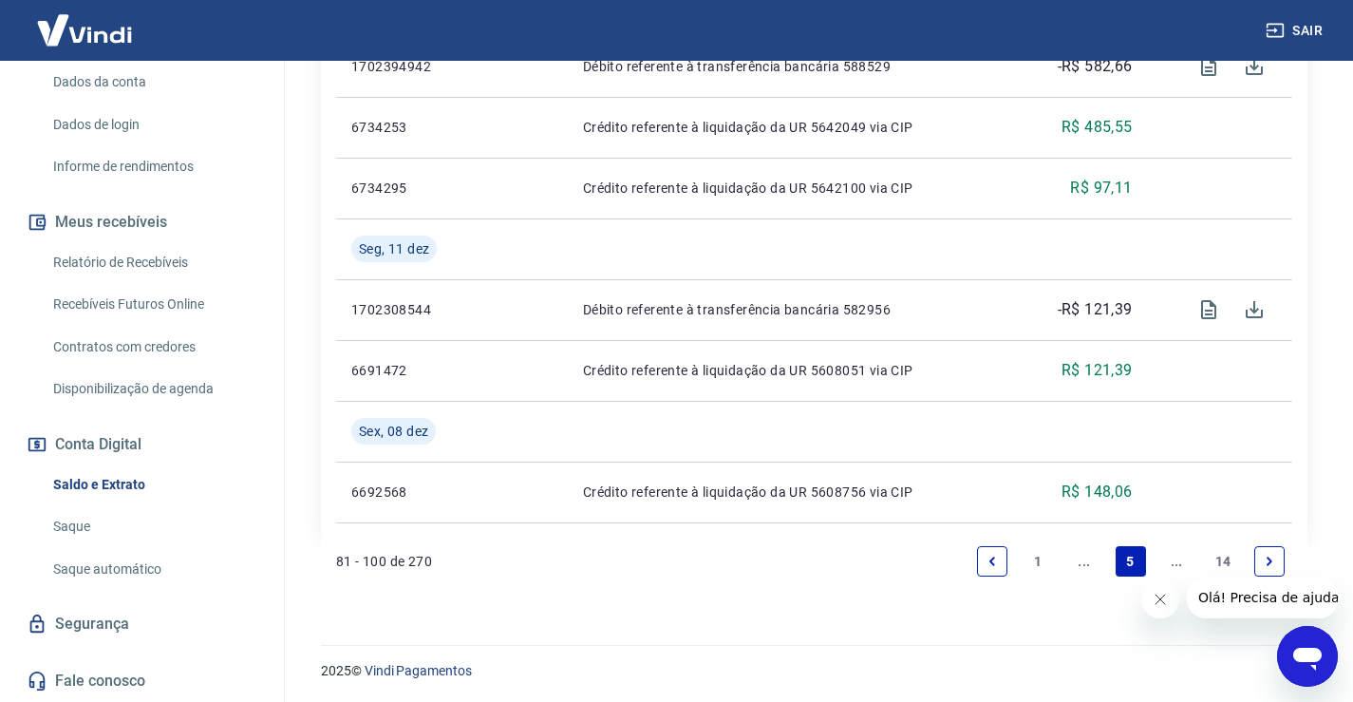
scroll to position [1955, 0]
click at [1266, 555] on icon "Next page" at bounding box center [1269, 559] width 13 height 13
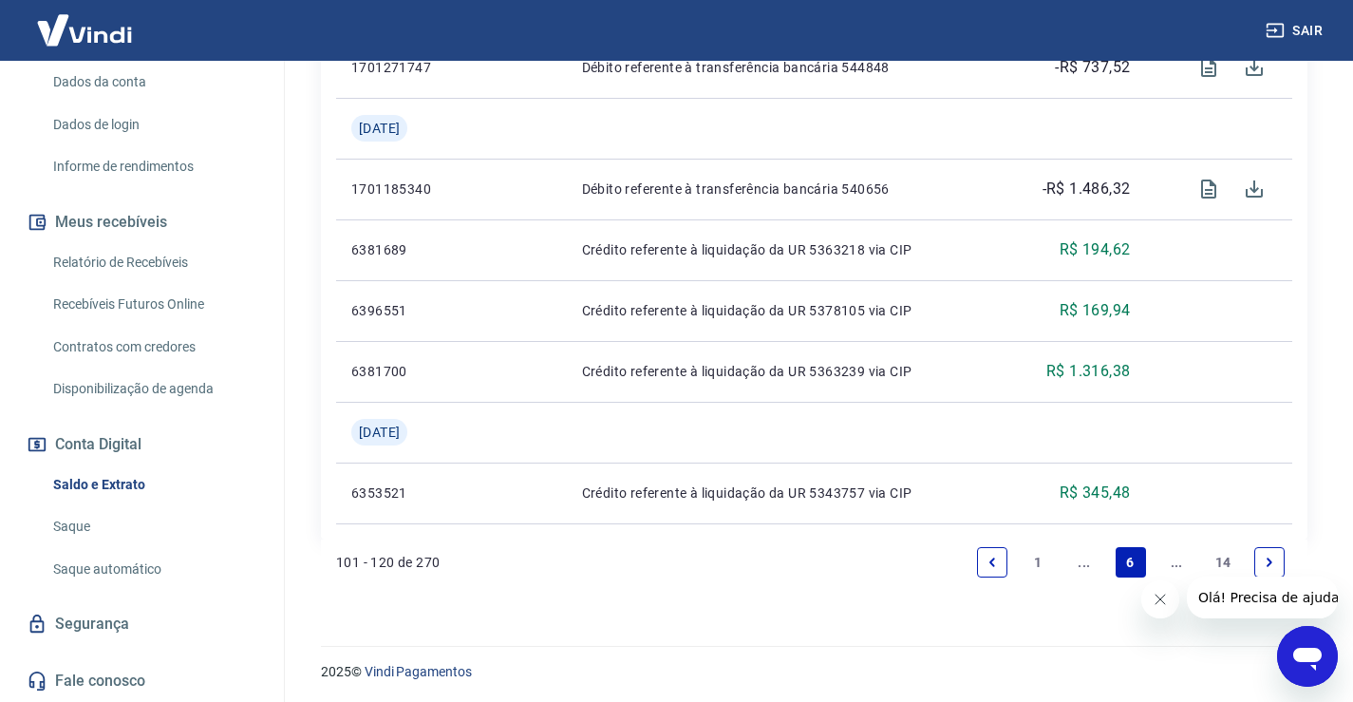
scroll to position [1773, 0]
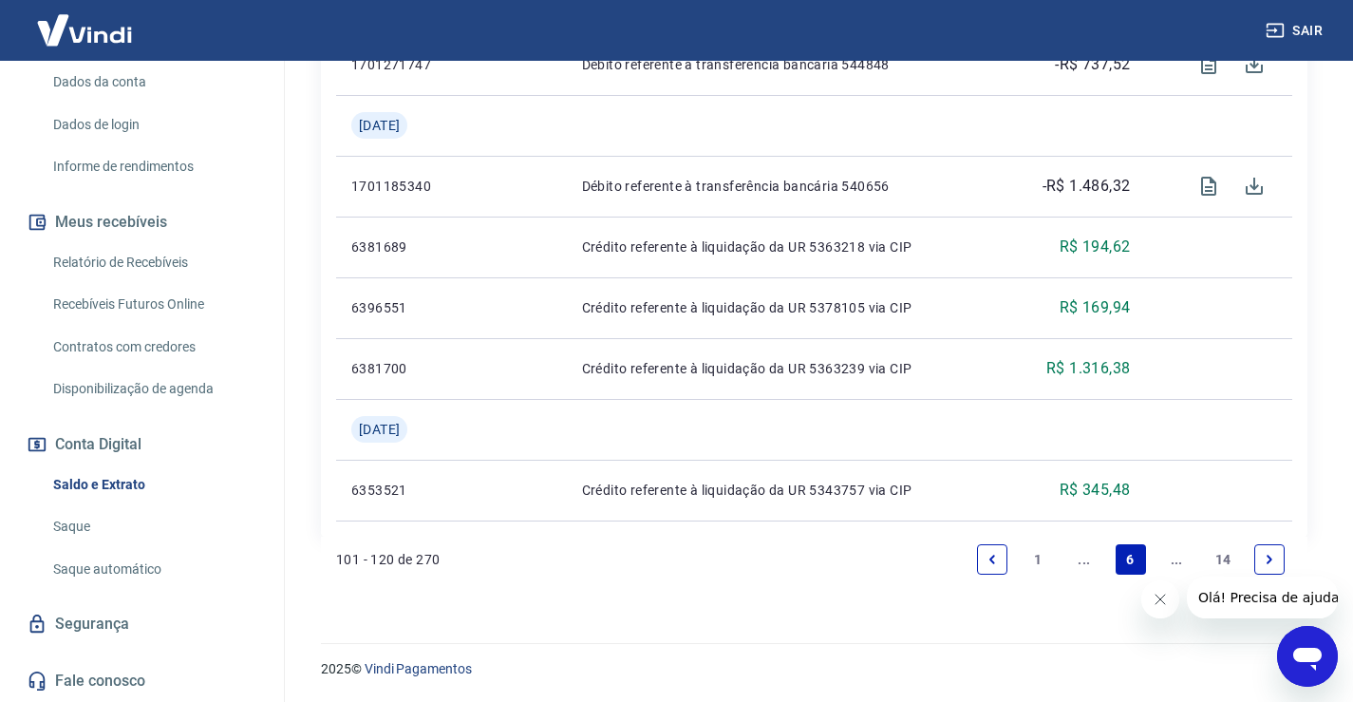
click at [1272, 563] on icon "Next page" at bounding box center [1269, 559] width 13 height 13
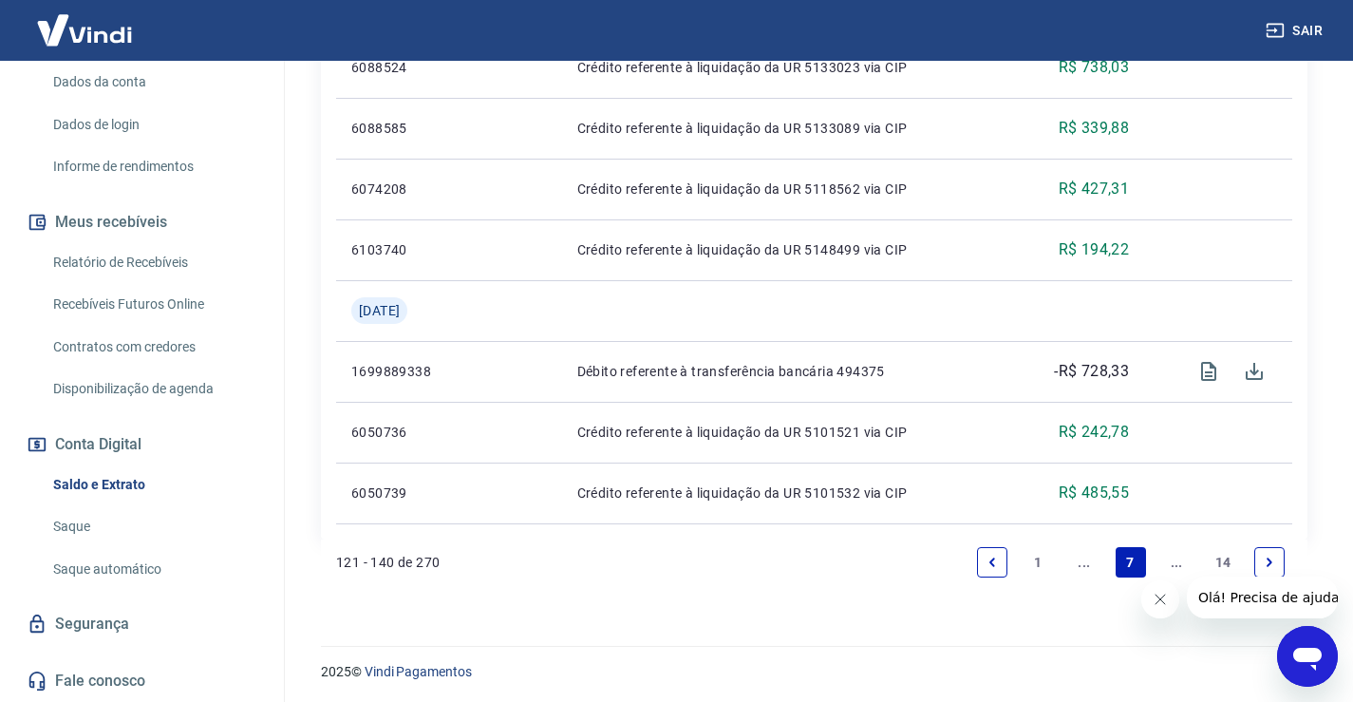
scroll to position [1712, 0]
click at [1271, 558] on icon "Next page" at bounding box center [1270, 558] width 6 height 9
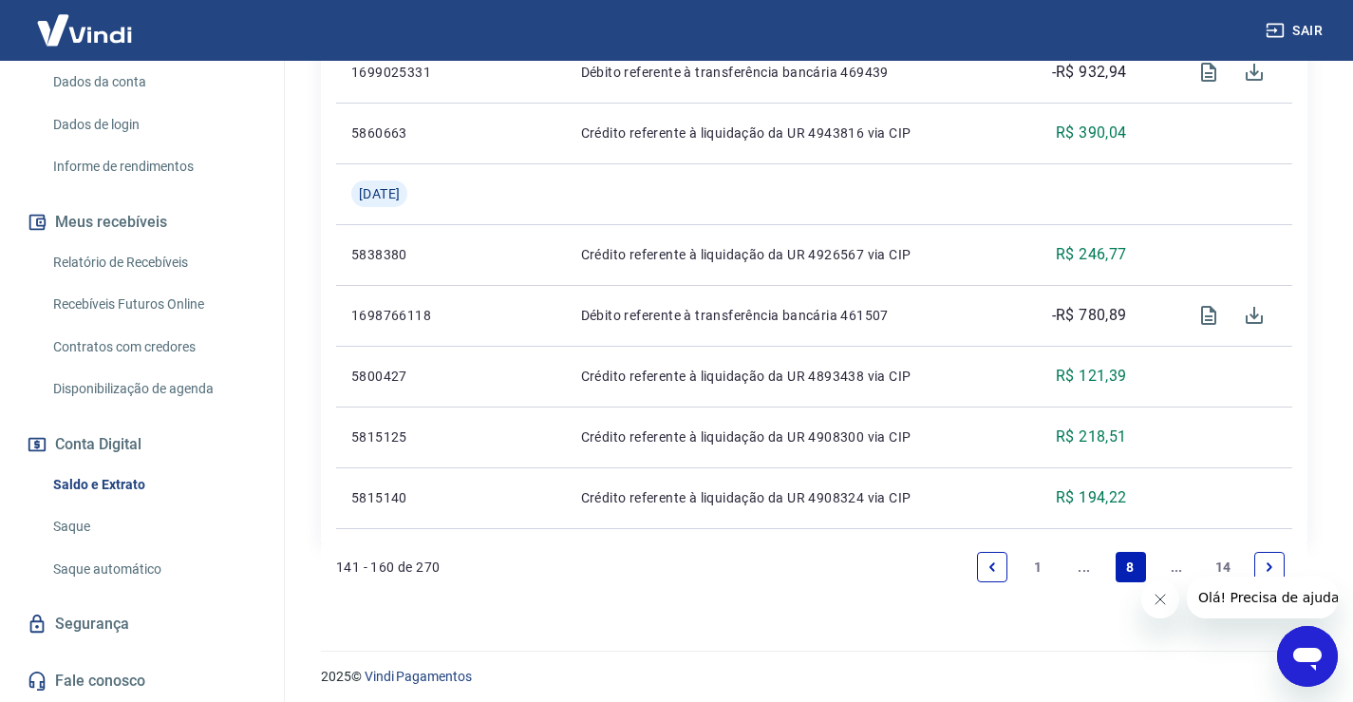
scroll to position [1651, 0]
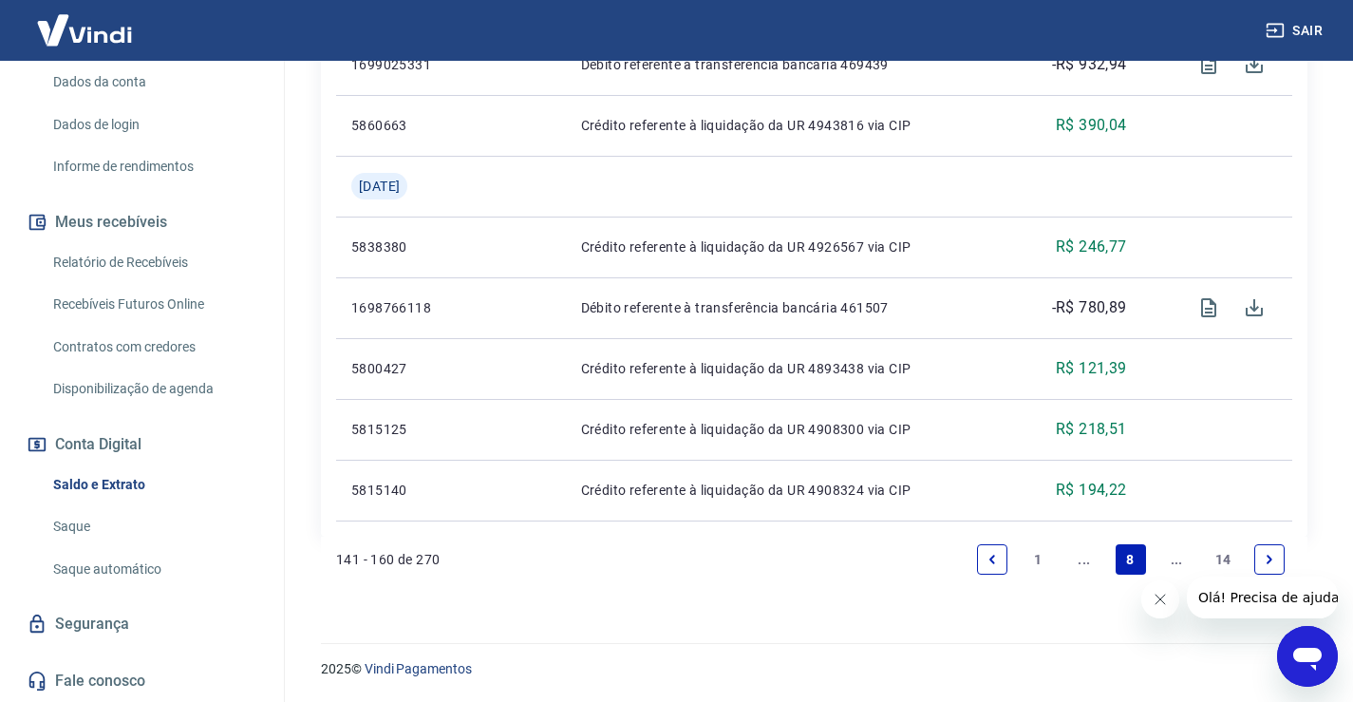
click at [1269, 557] on icon "Next page" at bounding box center [1270, 558] width 6 height 9
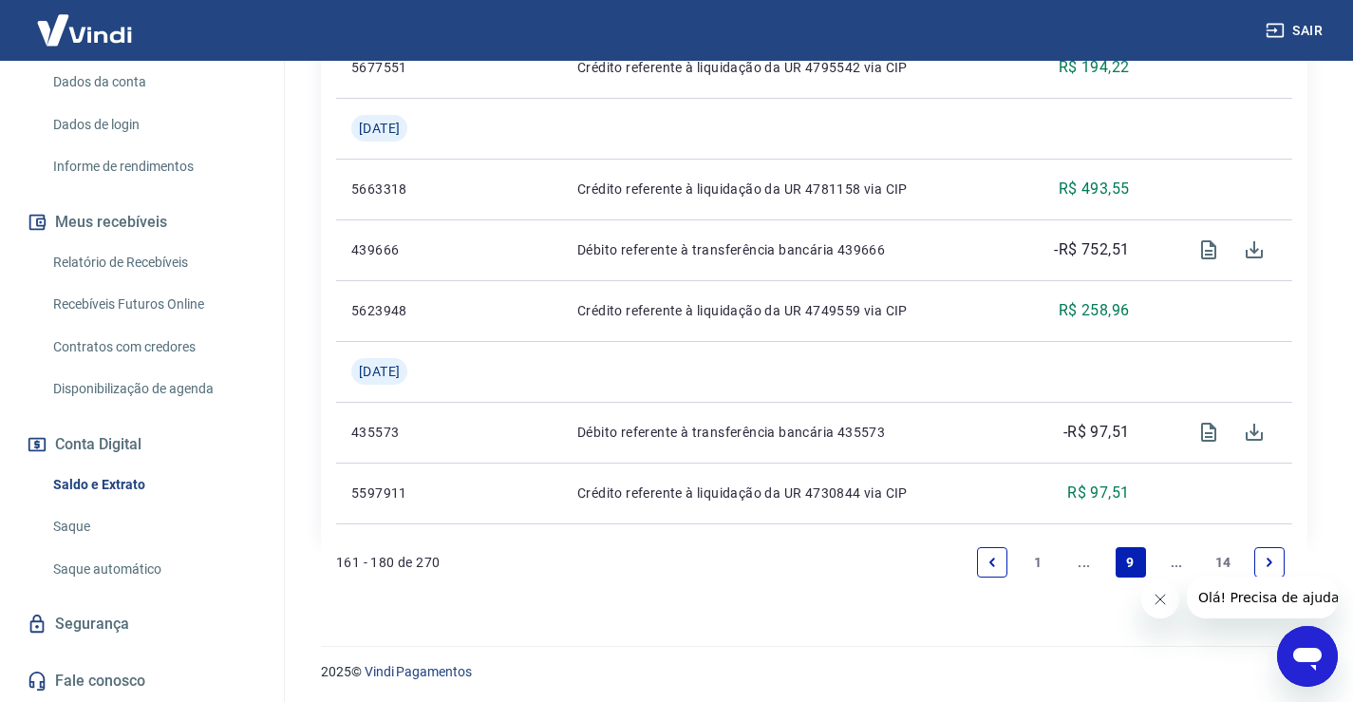
scroll to position [1712, 0]
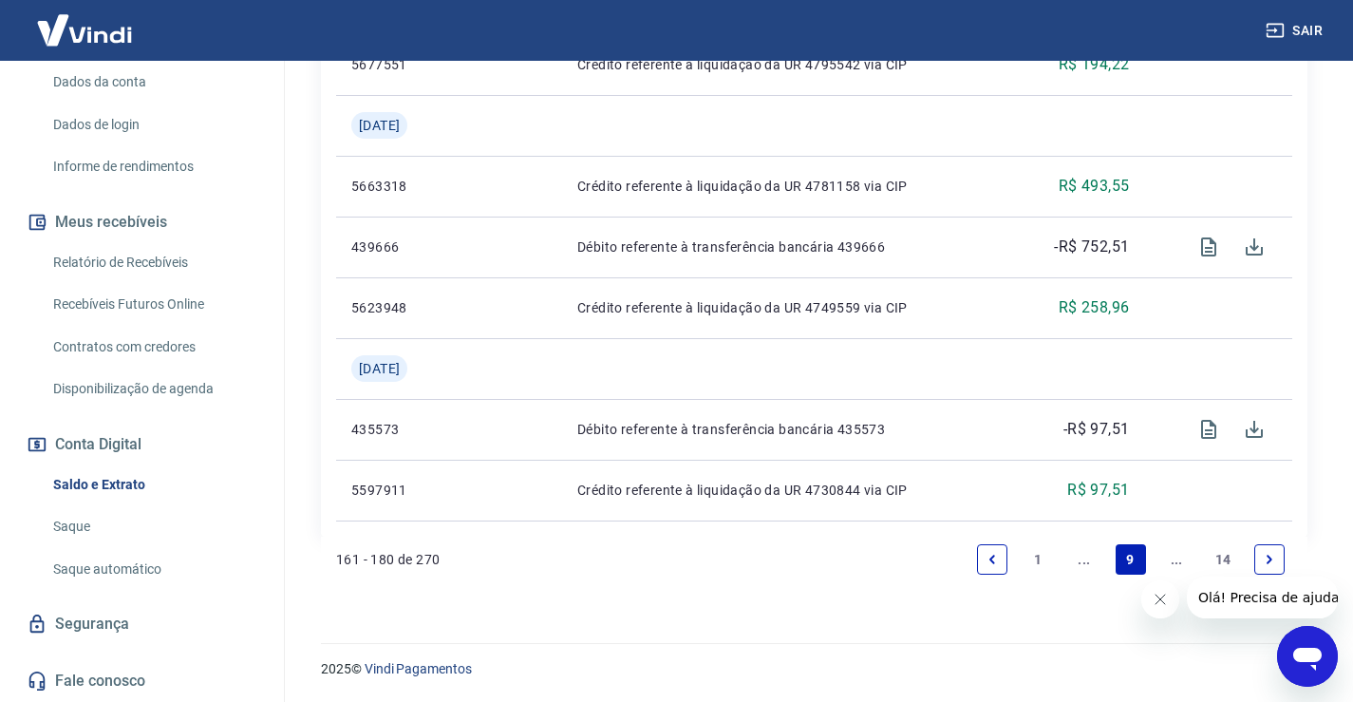
click at [1273, 562] on icon "Next page" at bounding box center [1269, 559] width 13 height 13
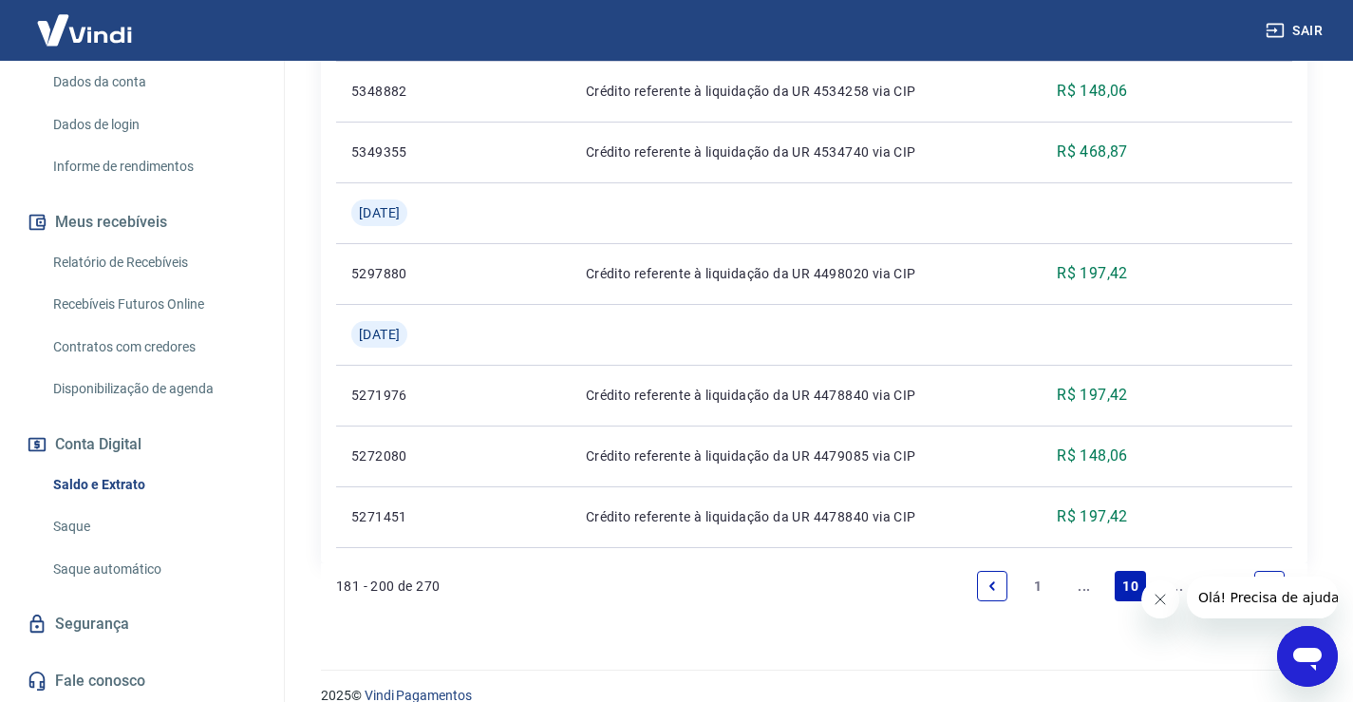
scroll to position [1833, 0]
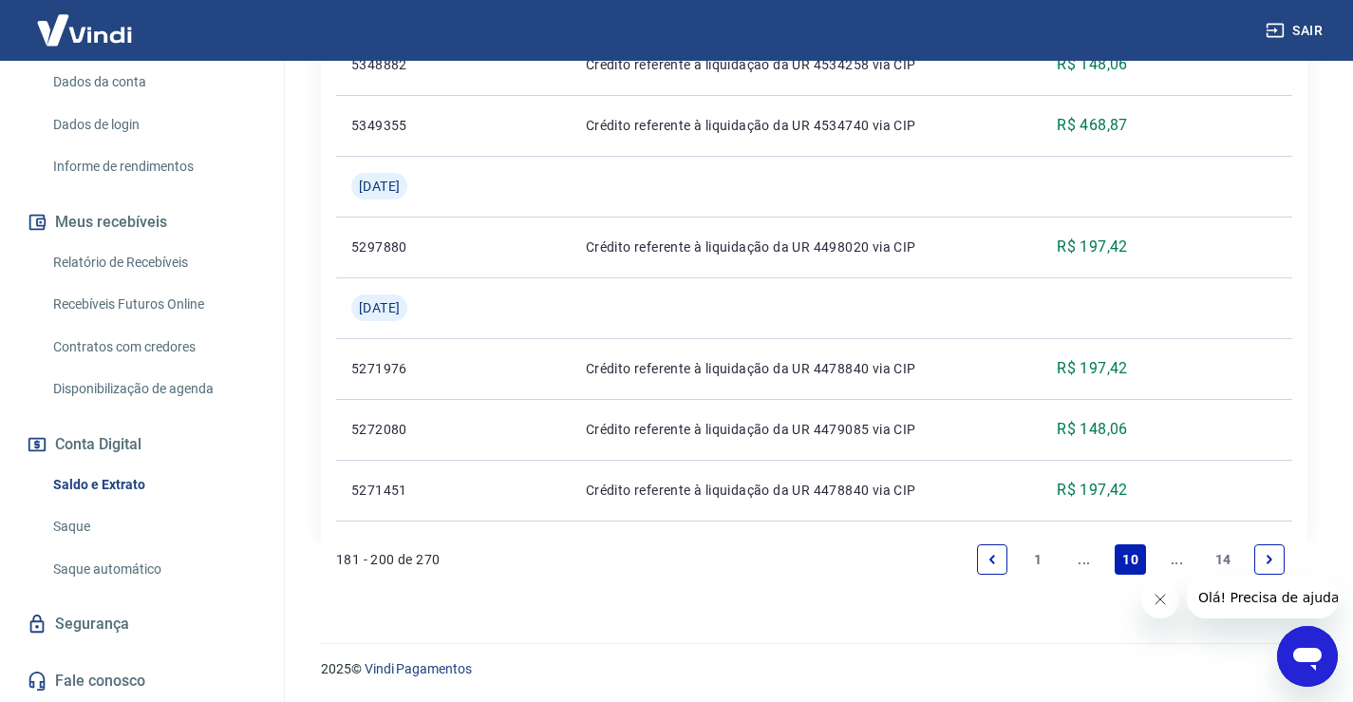
click at [1272, 562] on icon "Next page" at bounding box center [1269, 559] width 13 height 13
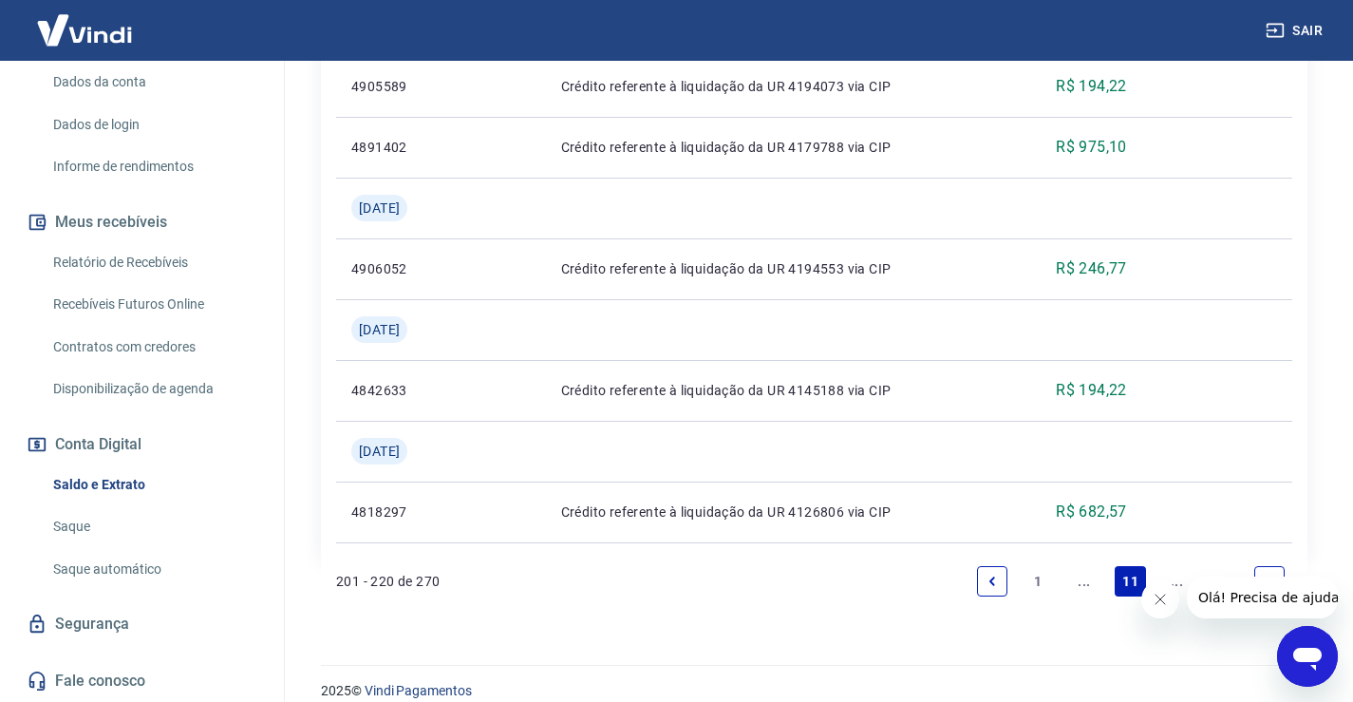
scroll to position [2016, 0]
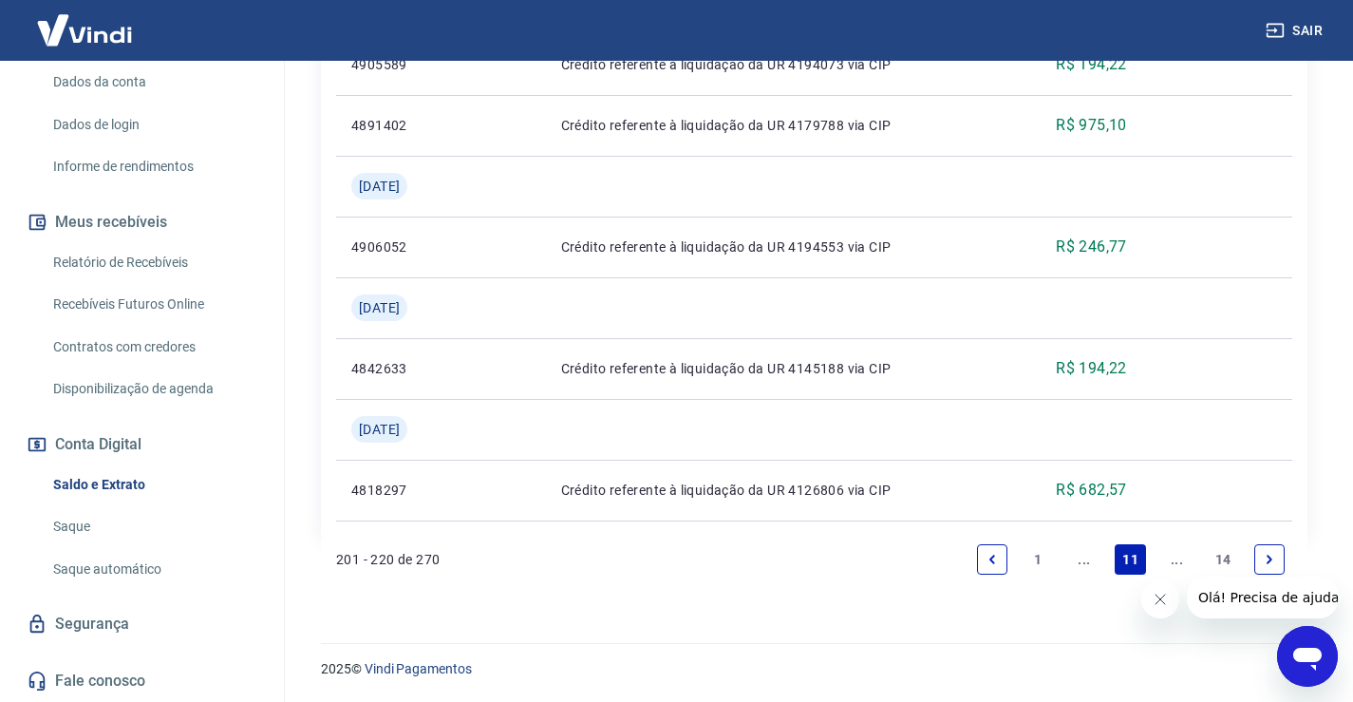
click at [1270, 554] on icon "Next page" at bounding box center [1269, 559] width 13 height 13
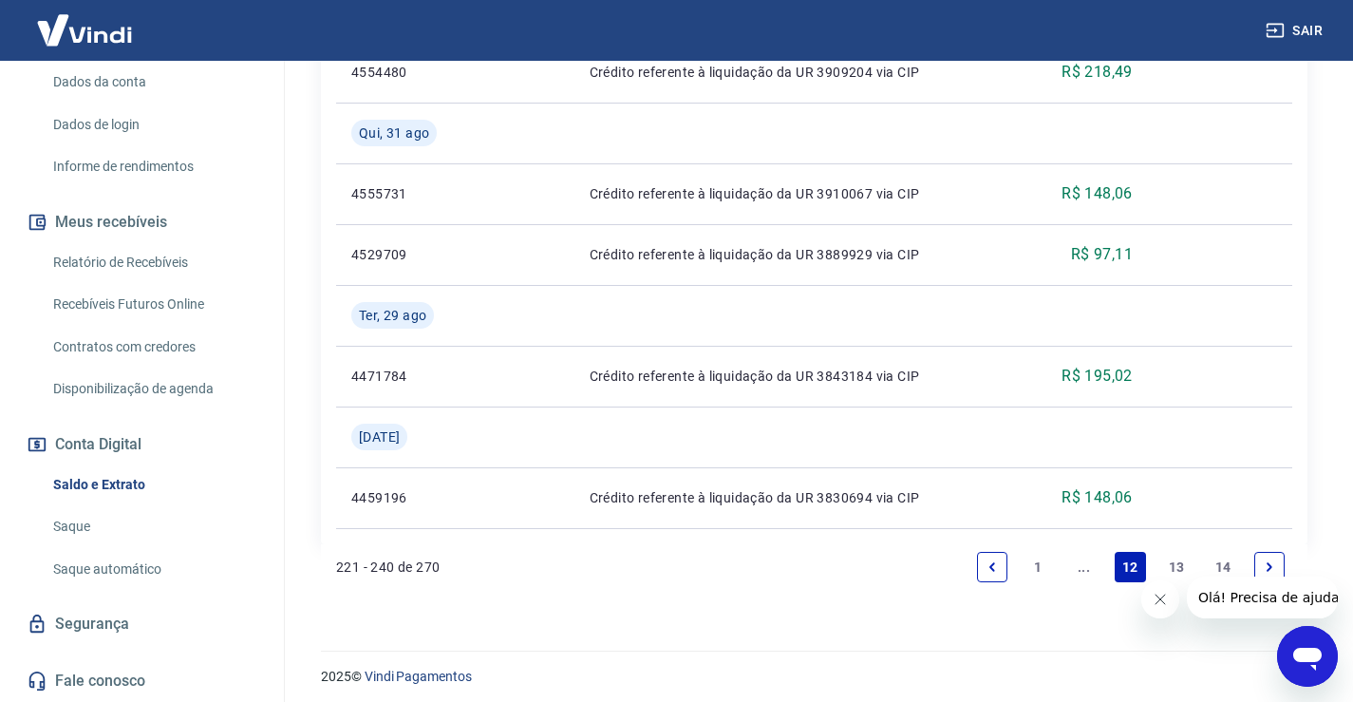
scroll to position [1894, 0]
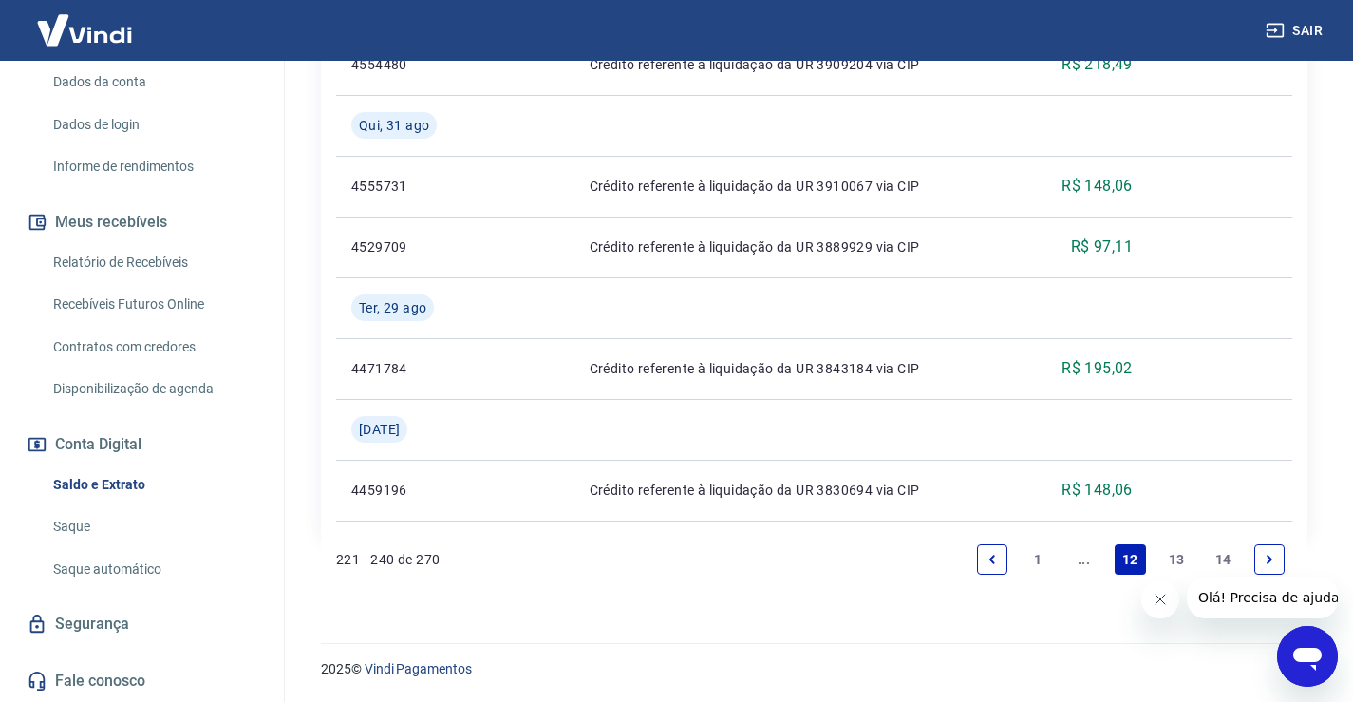
click at [1268, 562] on icon "Next page" at bounding box center [1270, 558] width 6 height 9
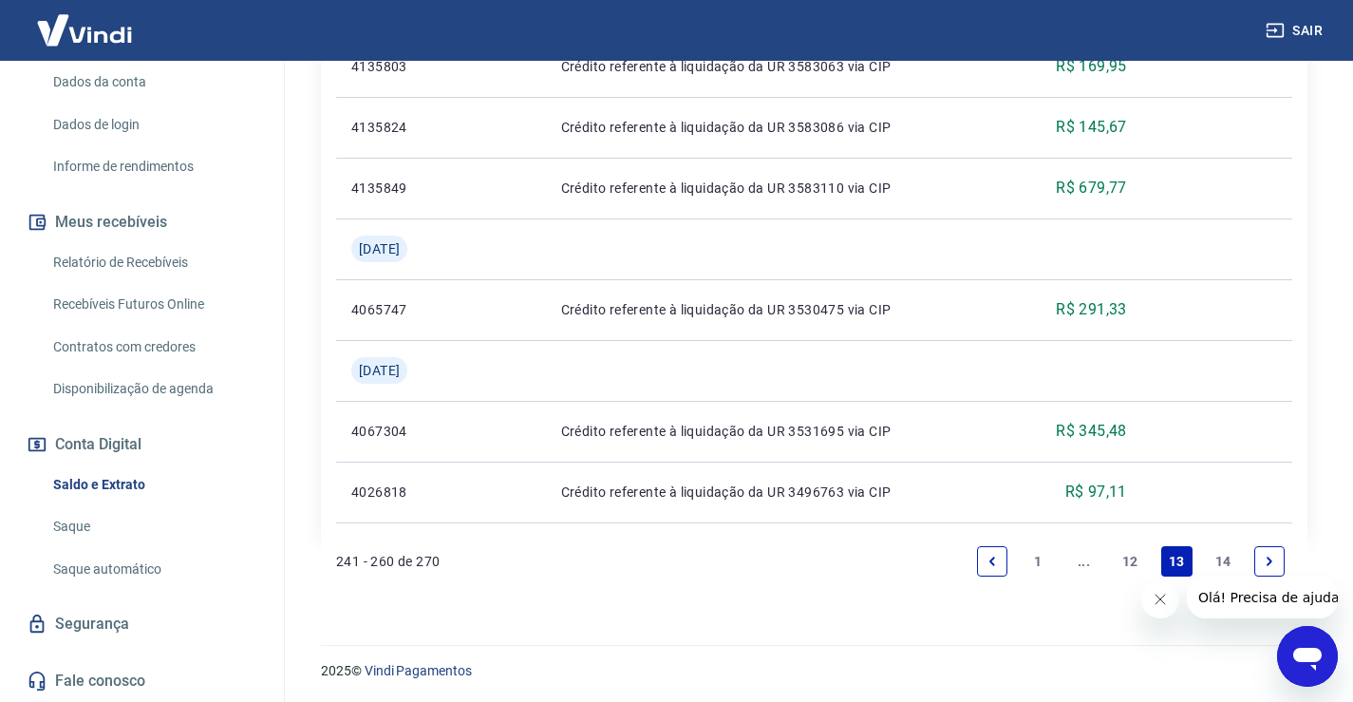
scroll to position [2016, 0]
click at [1272, 557] on icon "Next page" at bounding box center [1269, 559] width 13 height 13
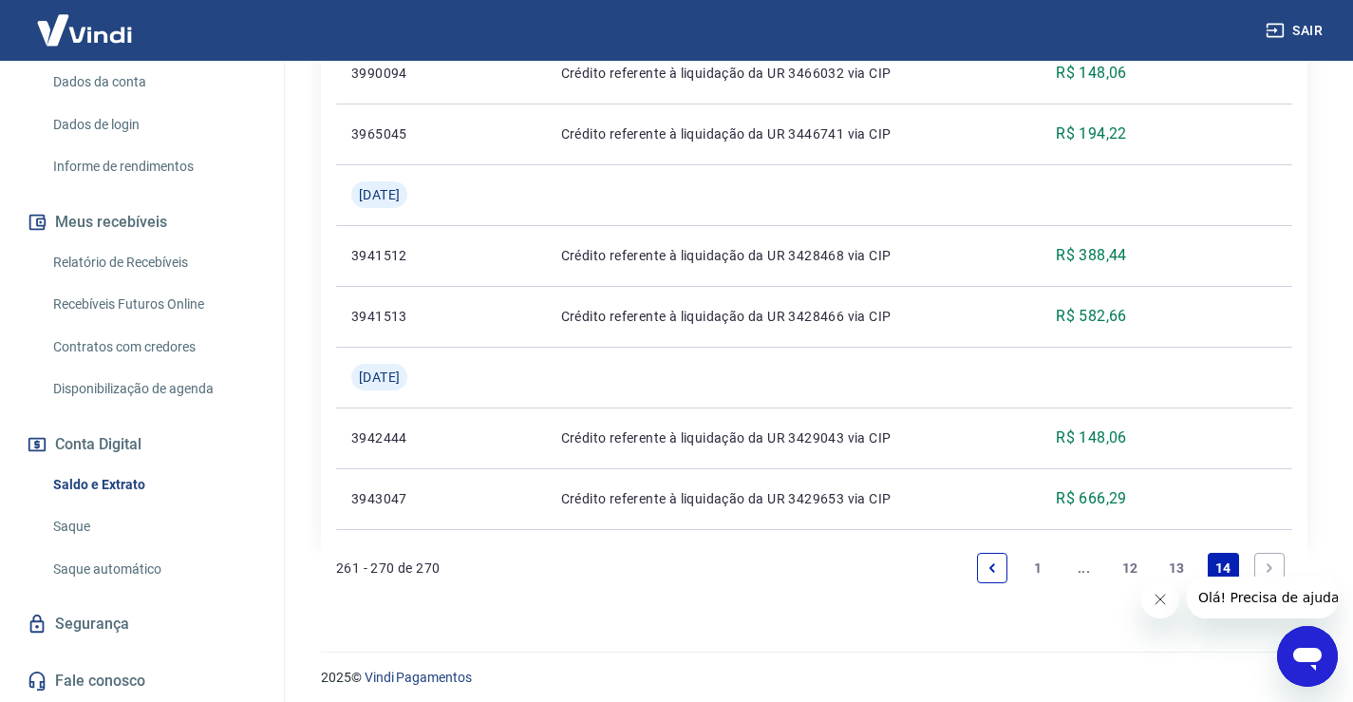
scroll to position [983, 0]
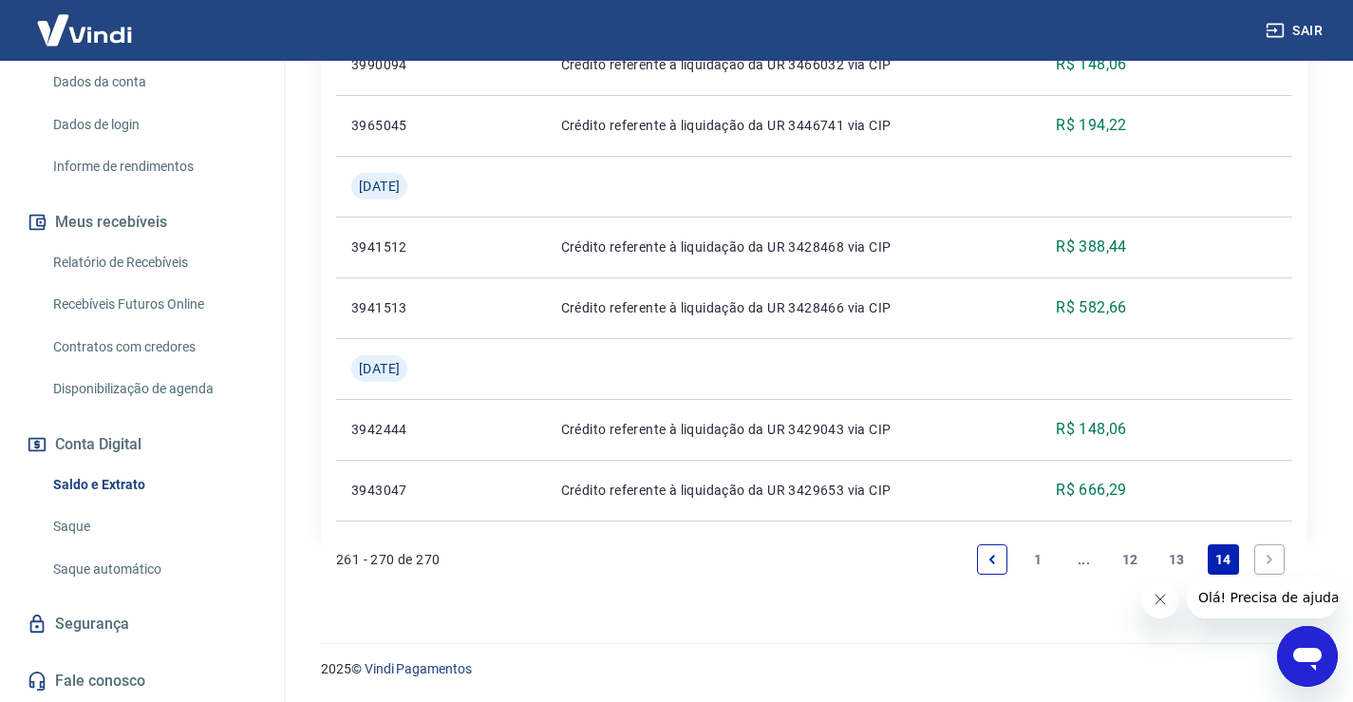
click at [1224, 557] on link "14" at bounding box center [1223, 559] width 31 height 30
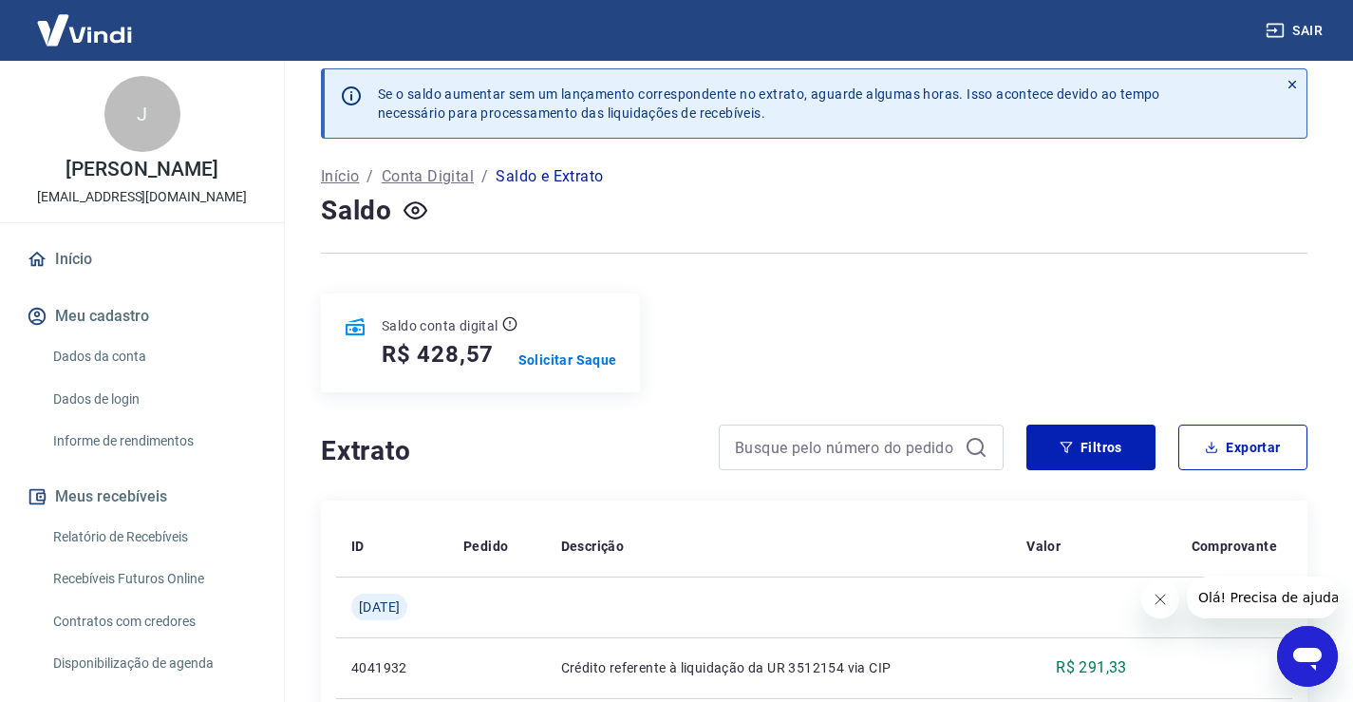
scroll to position [0, 0]
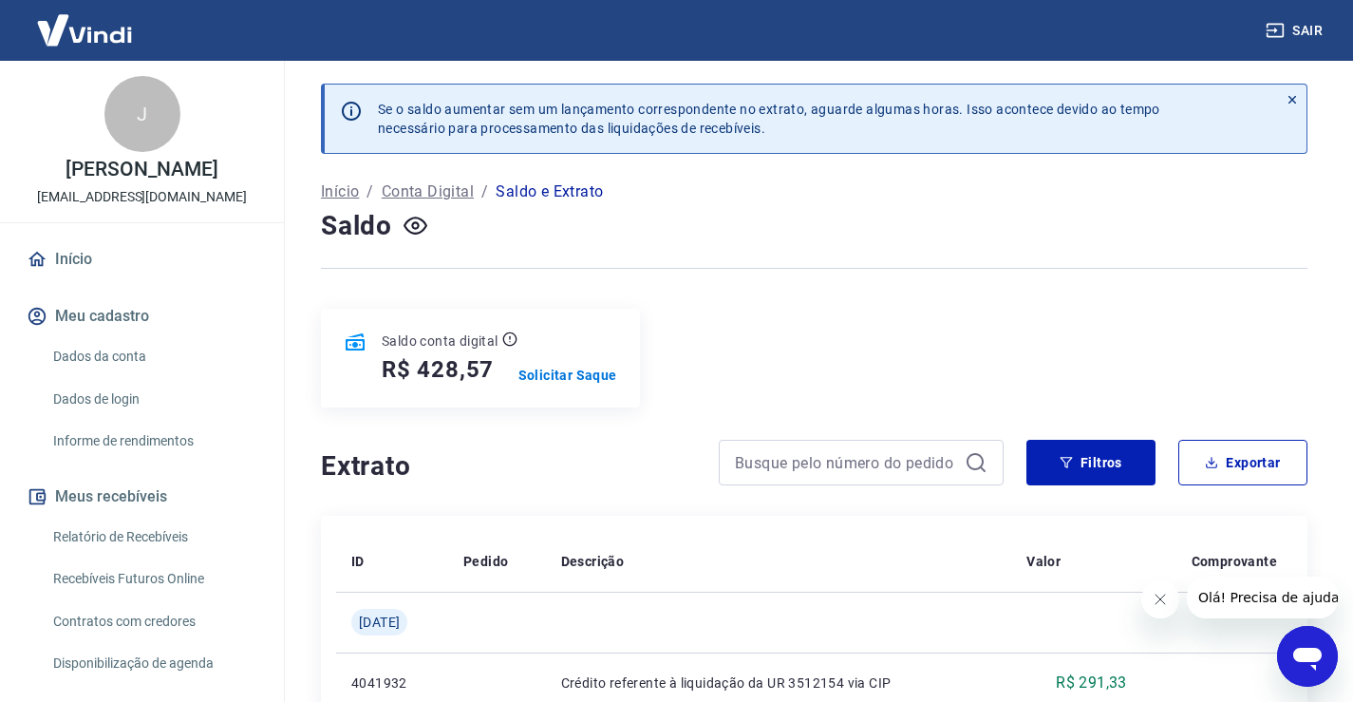
click at [184, 598] on link "Recebíveis Futuros Online" at bounding box center [154, 578] width 216 height 39
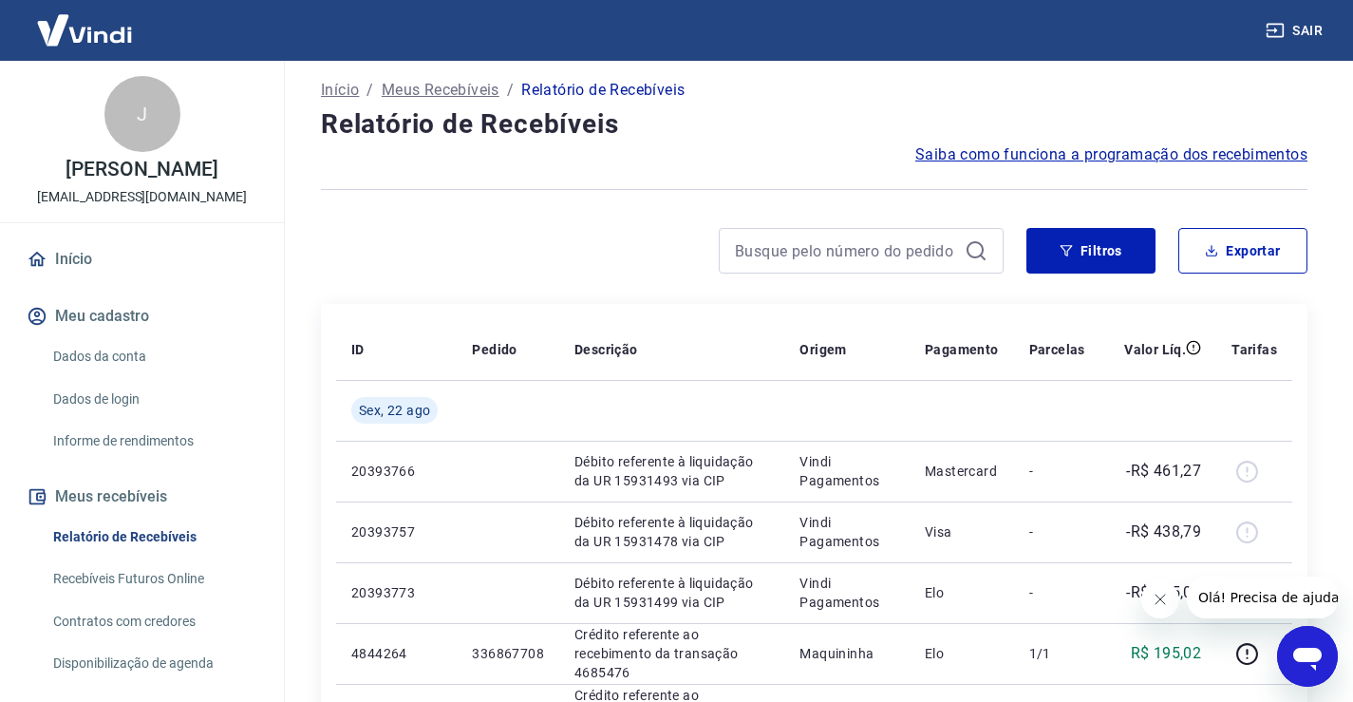
scroll to position [95, 0]
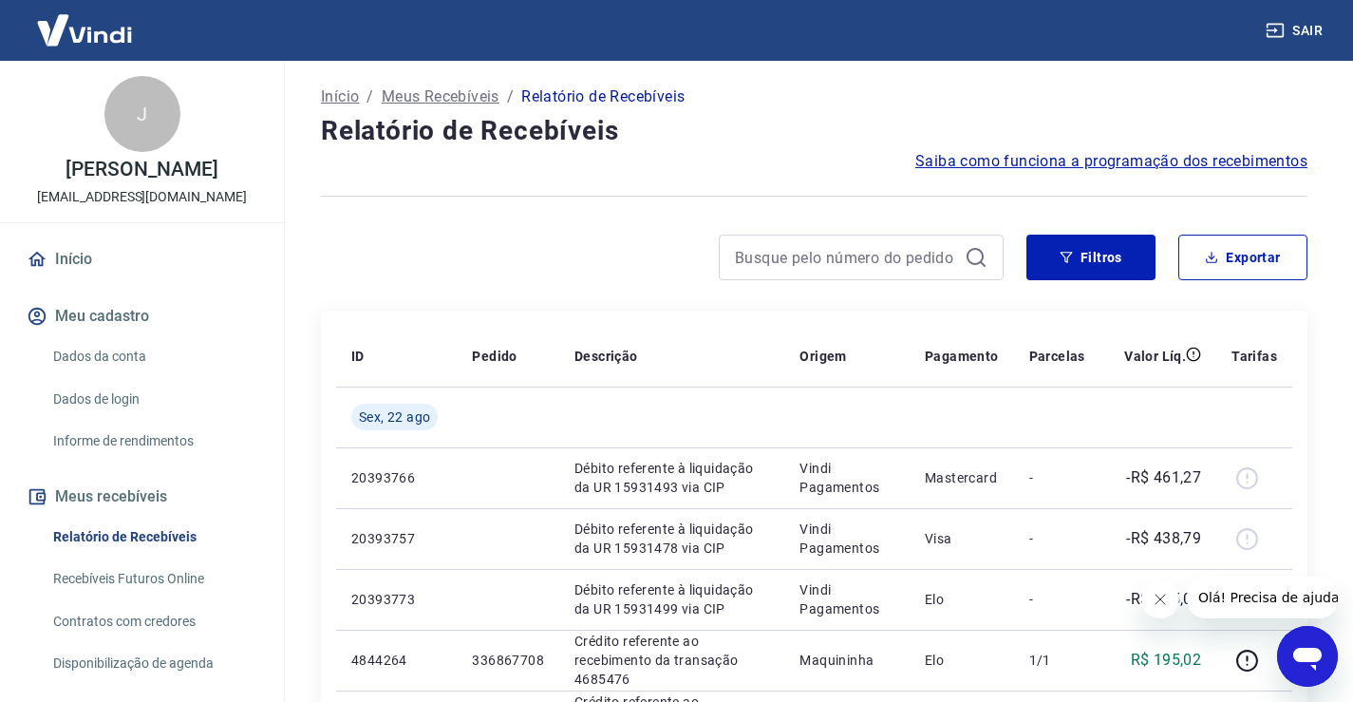
click at [129, 454] on link "Informe de rendimentos" at bounding box center [154, 441] width 216 height 39
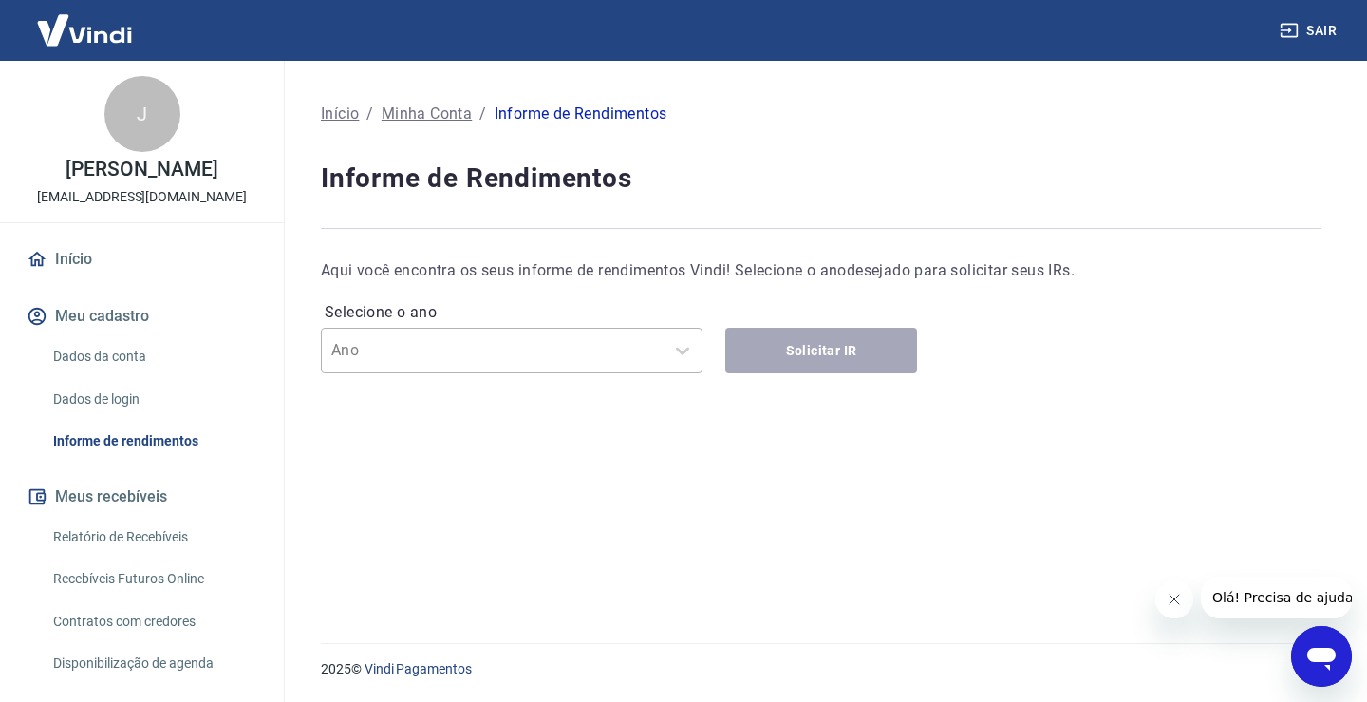
click at [452, 357] on input "text" at bounding box center [427, 350] width 192 height 23
type input "0"
type input "2024"
click at [817, 340] on div "Selecione o ano Use Up and Down to choose options, press Enter to select the cu…" at bounding box center [821, 335] width 1001 height 76
click at [679, 350] on icon at bounding box center [682, 350] width 13 height 8
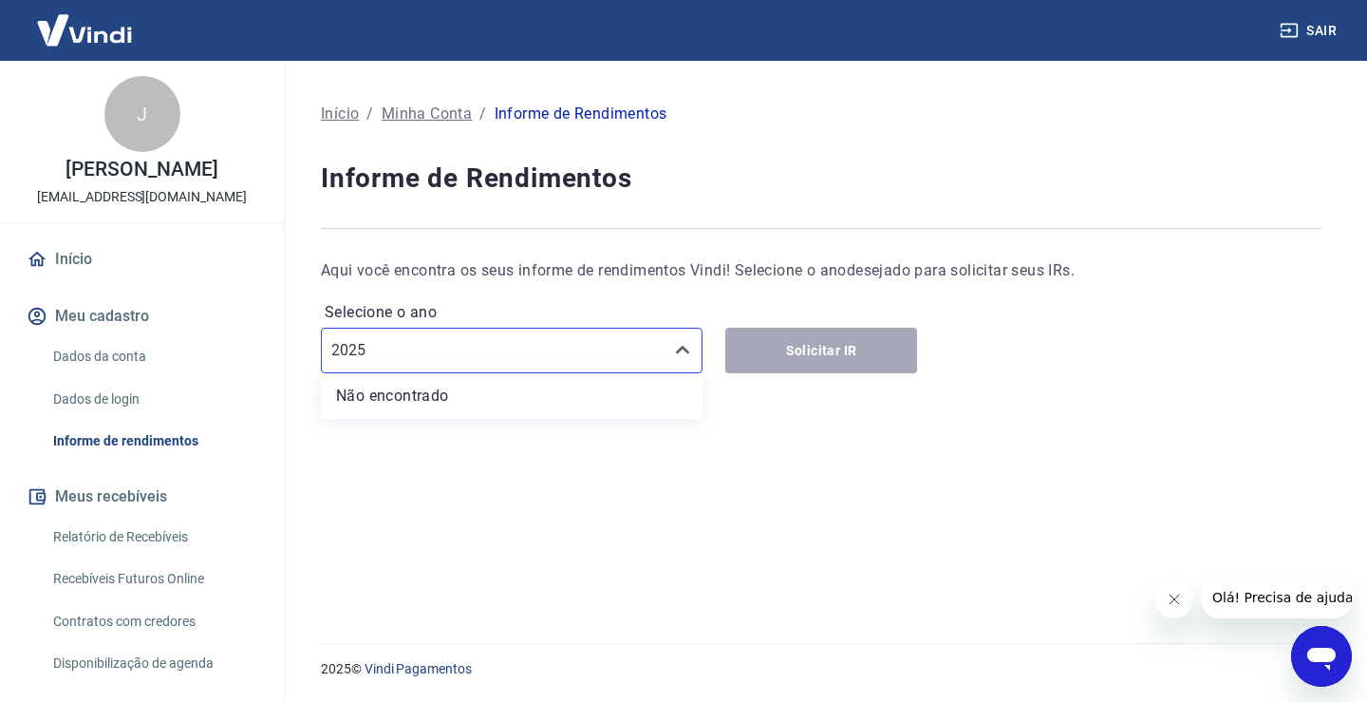
type input "2025"
click at [823, 349] on div "Selecione o ano Use Up and Down to choose options, press Enter to select the cu…" at bounding box center [821, 335] width 1001 height 76
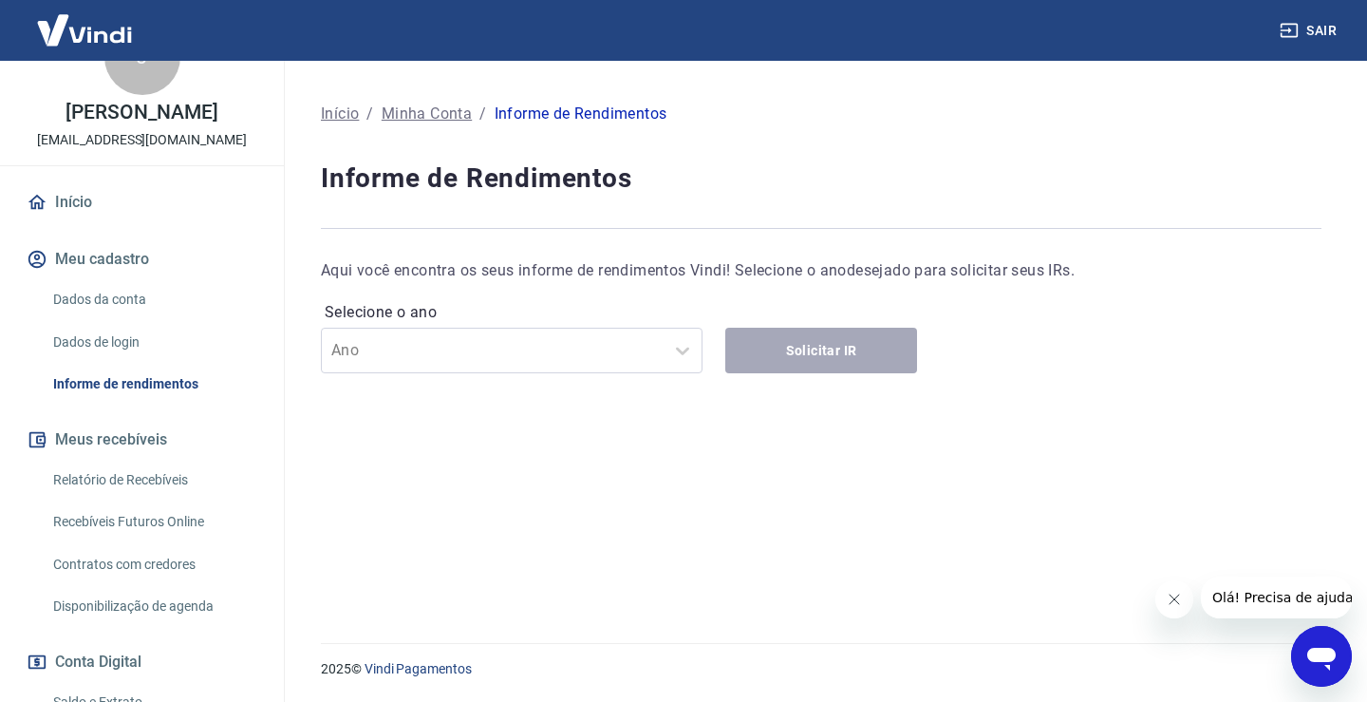
scroll to position [95, 0]
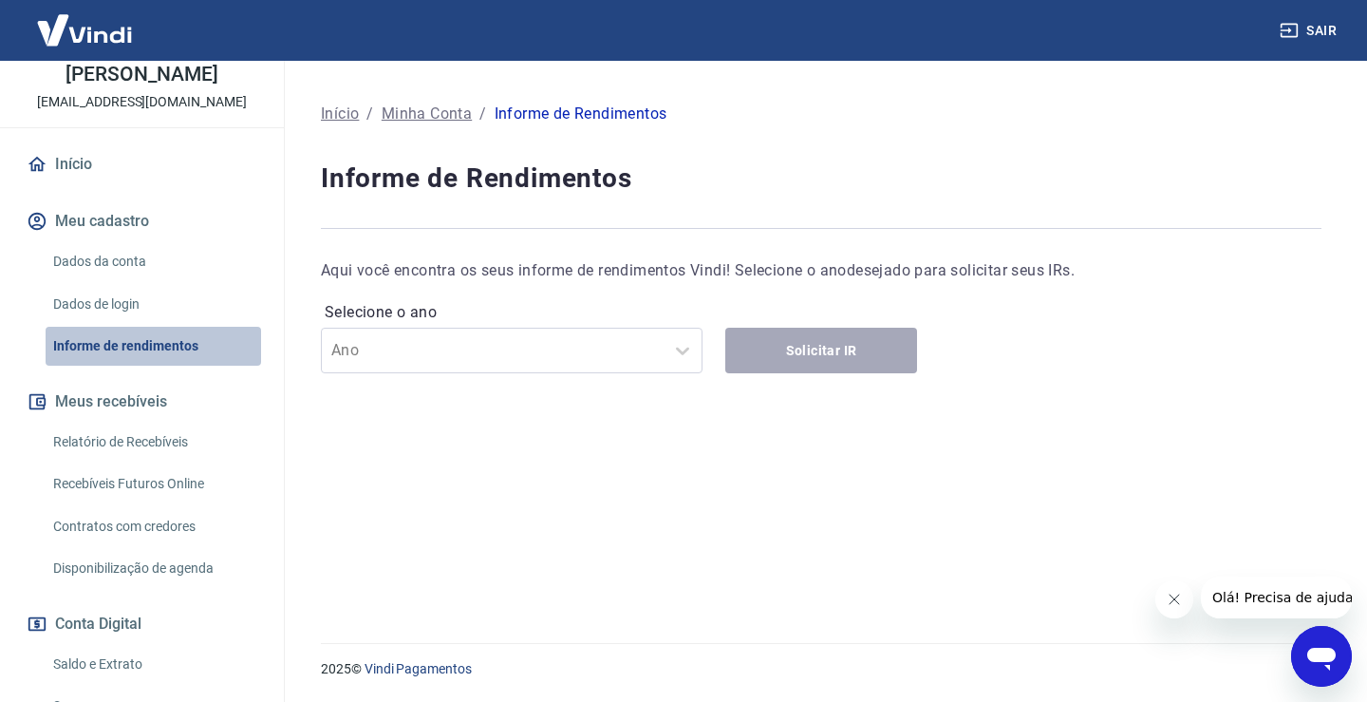
click at [156, 366] on link "Informe de rendimentos" at bounding box center [154, 346] width 216 height 39
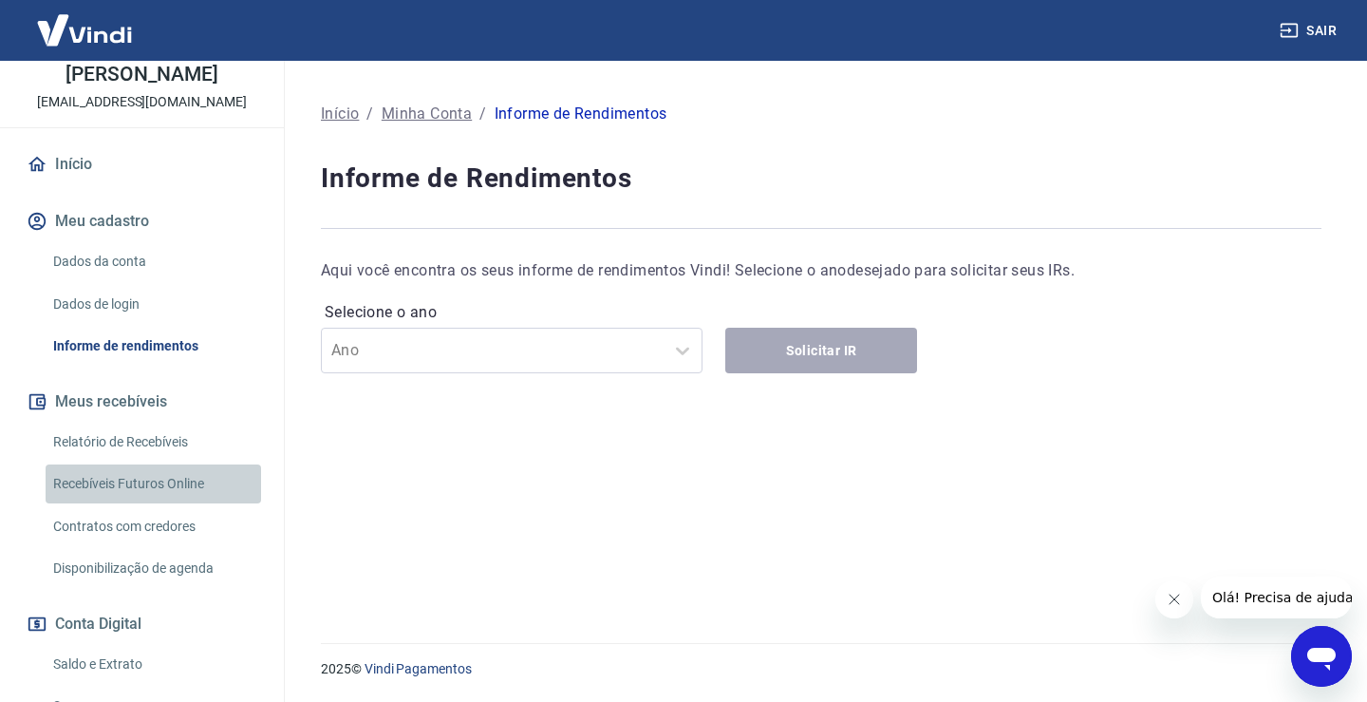
click at [173, 503] on link "Recebíveis Futuros Online" at bounding box center [154, 483] width 216 height 39
